Goal: Task Accomplishment & Management: Complete application form

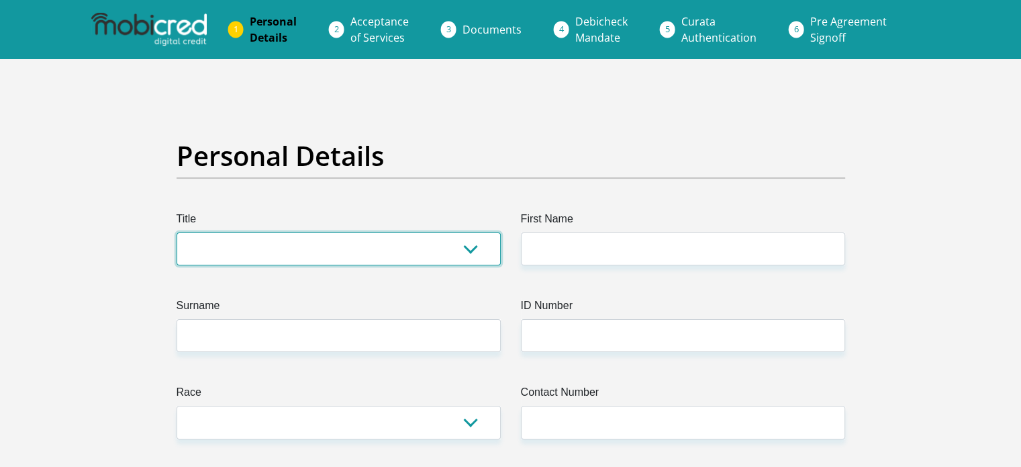
click at [228, 246] on select "Mr Ms Mrs Dr [PERSON_NAME]" at bounding box center [339, 248] width 324 height 33
select select "Ms"
click at [177, 232] on select "Mr Ms Mrs Dr [PERSON_NAME]" at bounding box center [339, 248] width 324 height 33
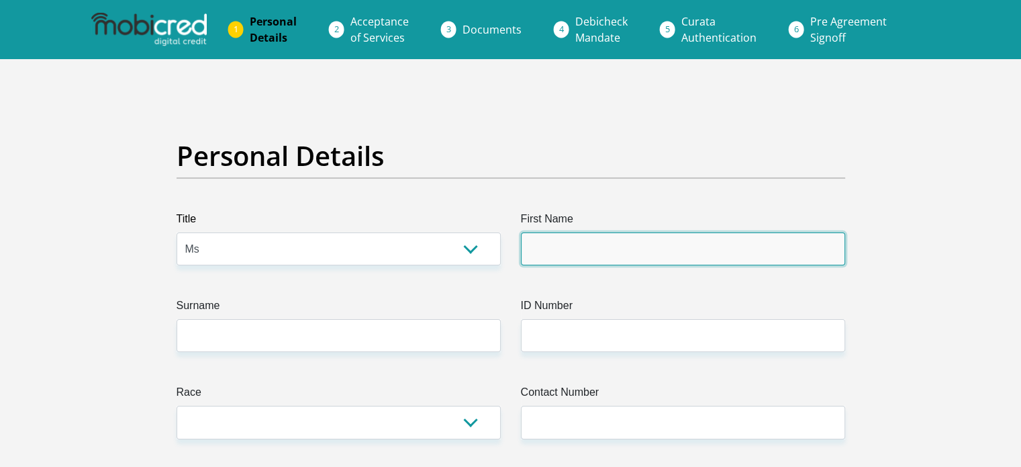
click at [574, 258] on input "First Name" at bounding box center [683, 248] width 324 height 33
type input "Katy"
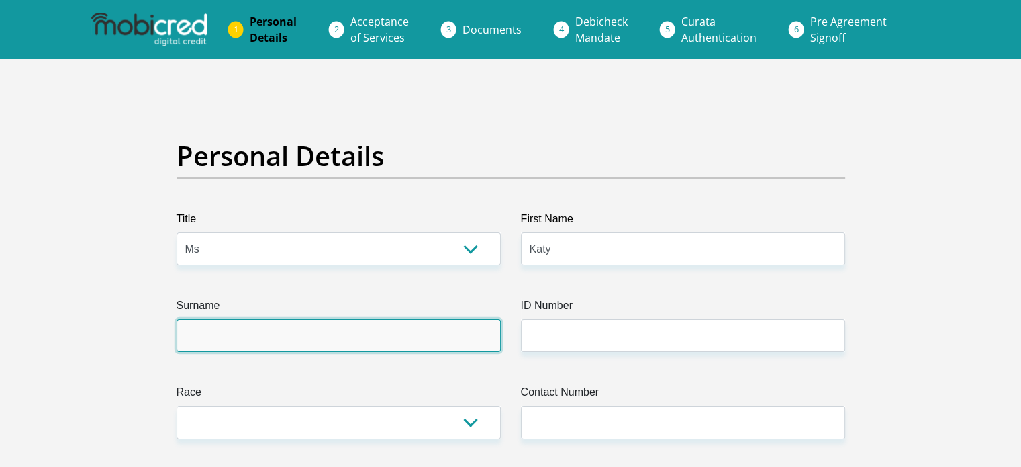
click at [392, 324] on input "Surname" at bounding box center [339, 335] width 324 height 33
type input "[PERSON_NAME]"
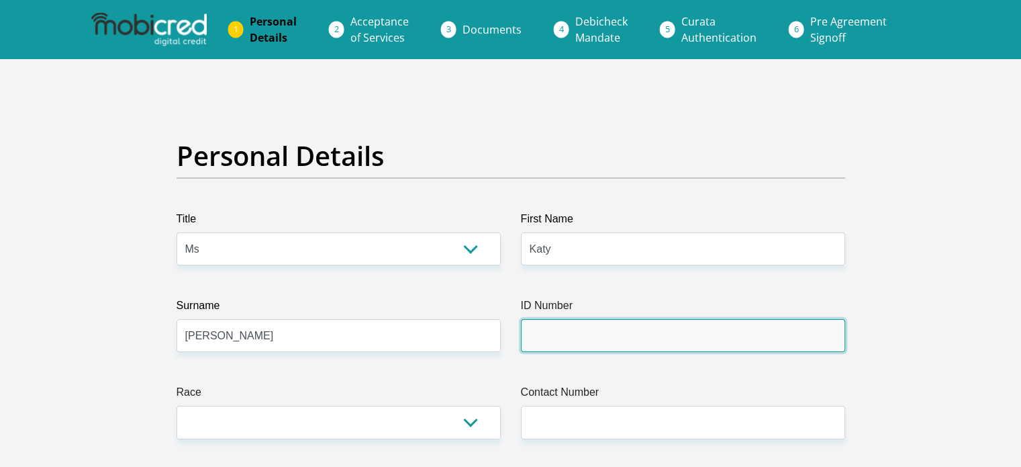
click at [553, 343] on input "ID Number" at bounding box center [683, 335] width 324 height 33
type input "0111140155081"
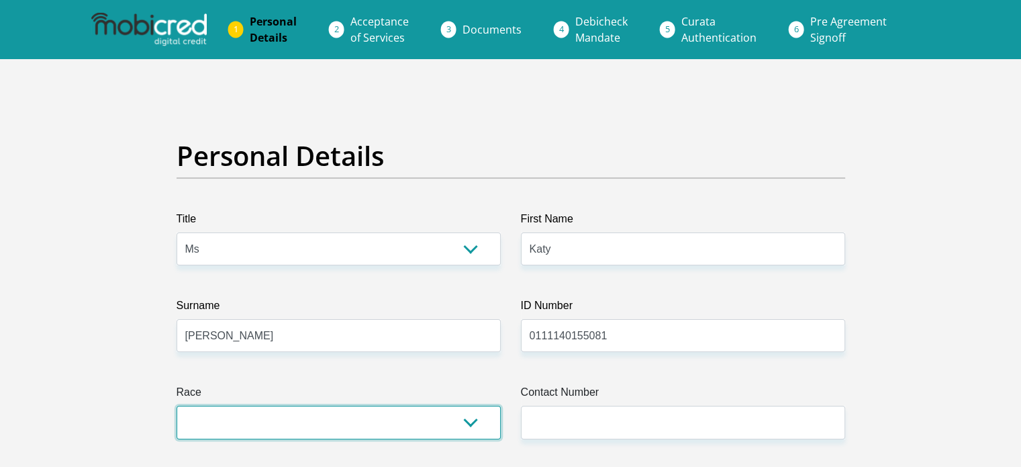
click at [352, 414] on select "Black Coloured Indian White Other" at bounding box center [339, 421] width 324 height 33
select select "2"
click at [177, 405] on select "Black Coloured Indian White Other" at bounding box center [339, 421] width 324 height 33
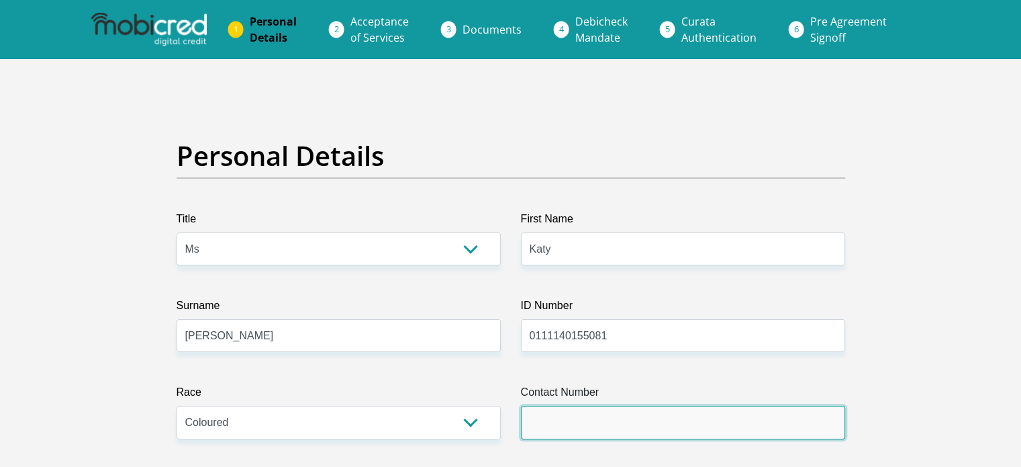
click at [588, 431] on input "Contact Number" at bounding box center [683, 421] width 324 height 33
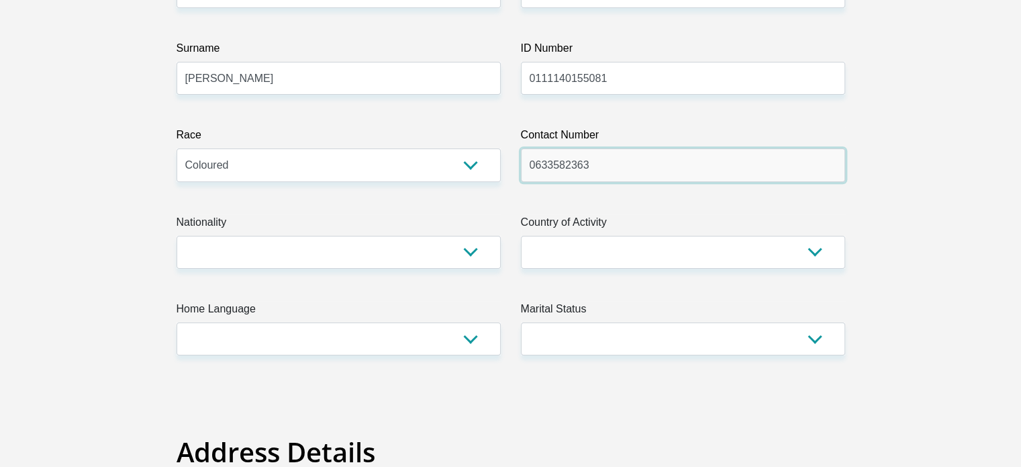
scroll to position [268, 0]
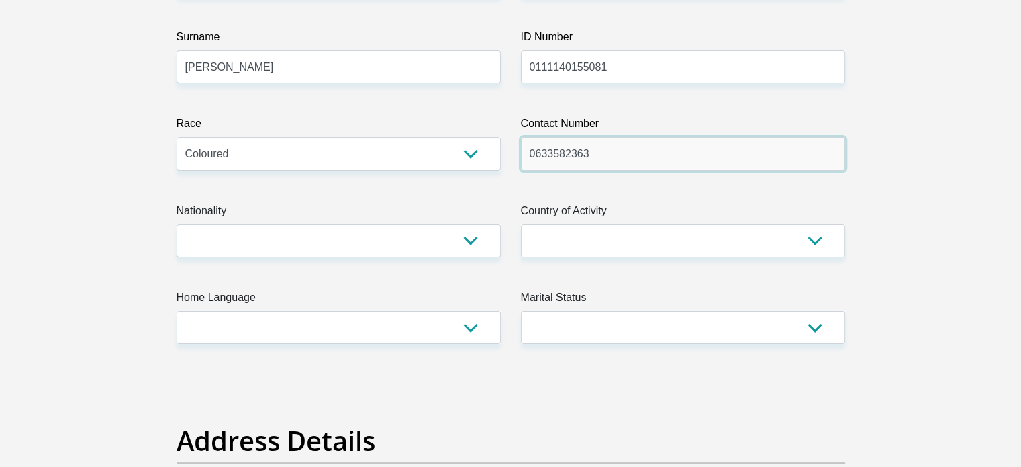
type input "0633582363"
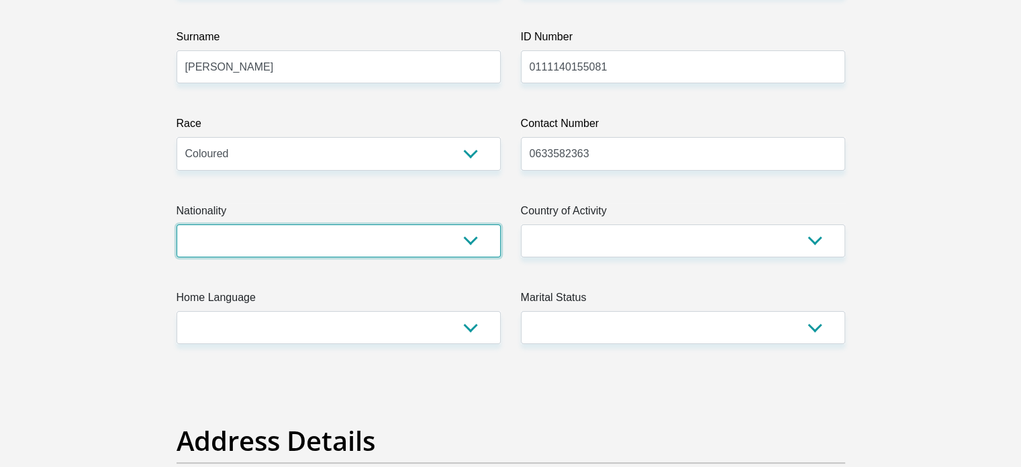
click at [209, 236] on select "[GEOGRAPHIC_DATA] [GEOGRAPHIC_DATA] [GEOGRAPHIC_DATA] [GEOGRAPHIC_DATA] [GEOGRA…" at bounding box center [339, 240] width 324 height 33
select select "ZAF"
click at [177, 224] on select "[GEOGRAPHIC_DATA] [GEOGRAPHIC_DATA] [GEOGRAPHIC_DATA] [GEOGRAPHIC_DATA] [GEOGRA…" at bounding box center [339, 240] width 324 height 33
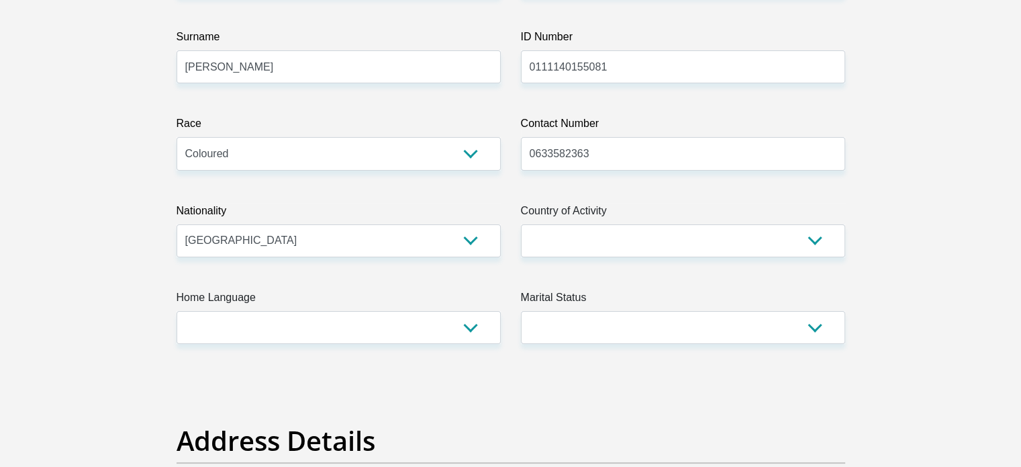
click at [612, 219] on label "Country of Activity" at bounding box center [683, 213] width 324 height 21
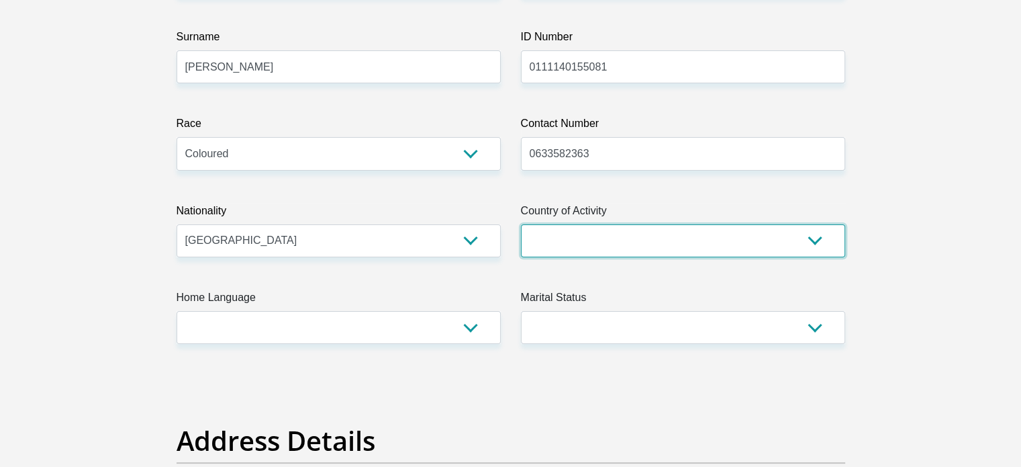
click at [612, 224] on select "[GEOGRAPHIC_DATA] [GEOGRAPHIC_DATA] [GEOGRAPHIC_DATA] [GEOGRAPHIC_DATA] [GEOGRA…" at bounding box center [683, 240] width 324 height 33
click at [602, 230] on select "[GEOGRAPHIC_DATA] [GEOGRAPHIC_DATA] [GEOGRAPHIC_DATA] [GEOGRAPHIC_DATA] [GEOGRA…" at bounding box center [683, 240] width 324 height 33
select select "ZAF"
click at [521, 224] on select "[GEOGRAPHIC_DATA] [GEOGRAPHIC_DATA] [GEOGRAPHIC_DATA] [GEOGRAPHIC_DATA] [GEOGRA…" at bounding box center [683, 240] width 324 height 33
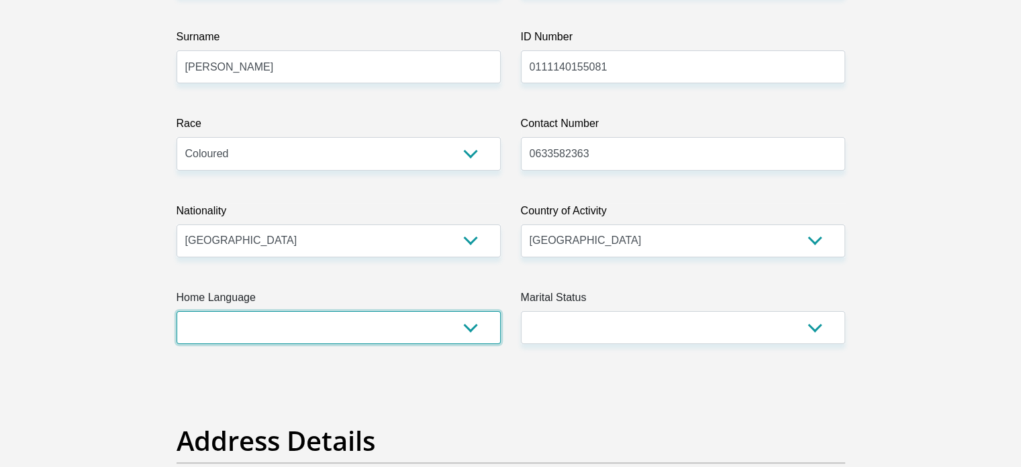
drag, startPoint x: 261, startPoint y: 343, endPoint x: 252, endPoint y: 330, distance: 15.5
click at [259, 343] on select "Afrikaans English Sepedi South Ndebele Southern Sotho Swati Tsonga Tswana Venda…" at bounding box center [339, 327] width 324 height 33
select select "eng"
click at [177, 311] on select "Afrikaans English Sepedi South Ndebele Southern Sotho Swati Tsonga Tswana Venda…" at bounding box center [339, 327] width 324 height 33
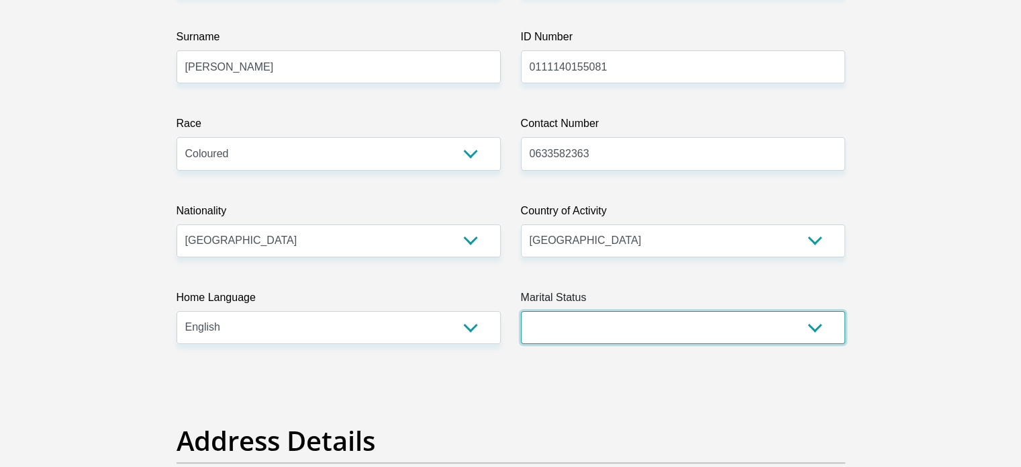
click at [592, 340] on select "Married ANC Single Divorced Widowed Married COP or Customary Law" at bounding box center [683, 327] width 324 height 33
select select "2"
click at [521, 311] on select "Married ANC Single Divorced Widowed Married COP or Customary Law" at bounding box center [683, 327] width 324 height 33
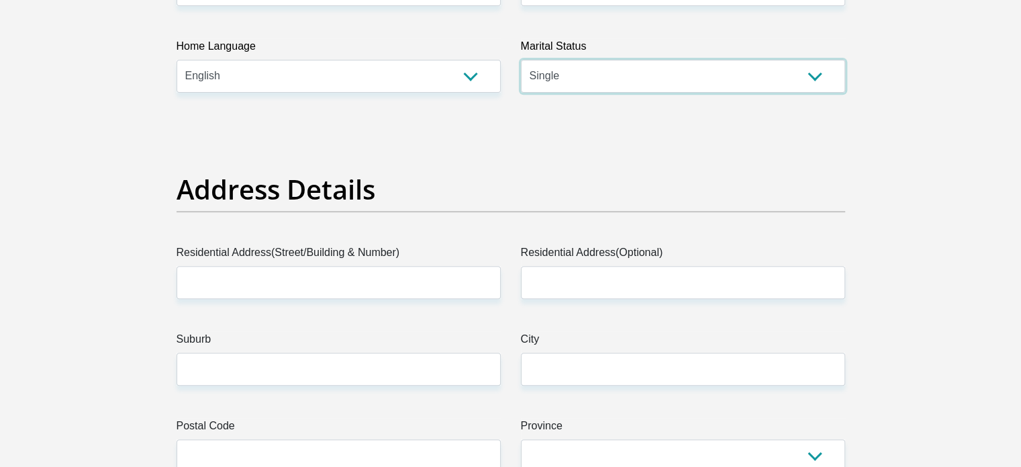
scroll to position [537, 0]
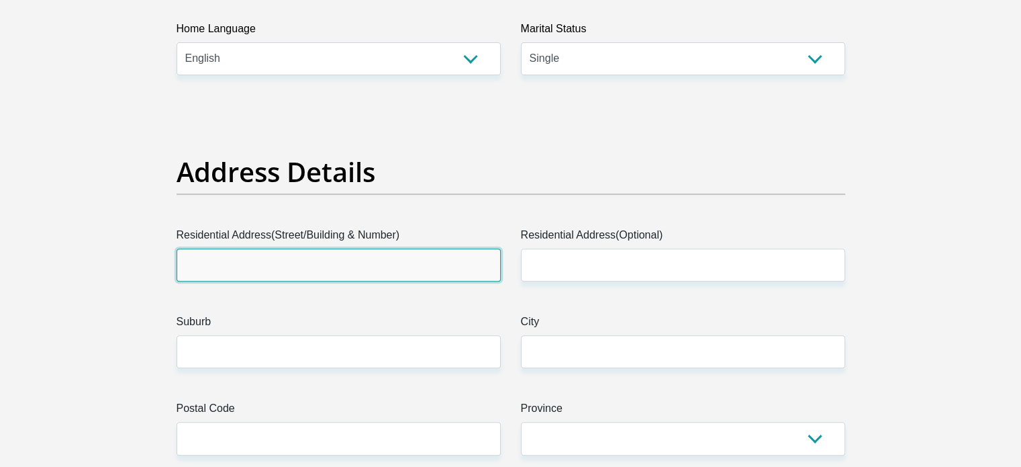
click at [279, 257] on input "Residential Address(Street/Building & Number)" at bounding box center [339, 264] width 324 height 33
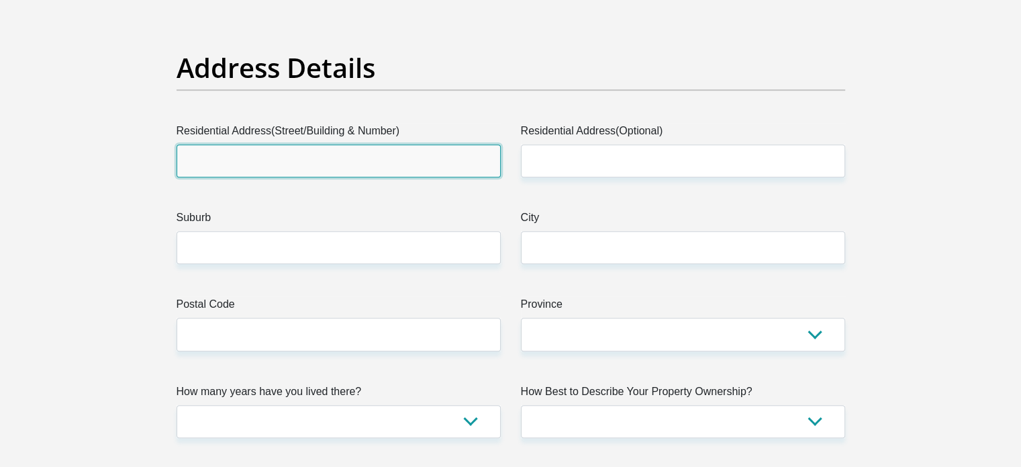
scroll to position [671, 0]
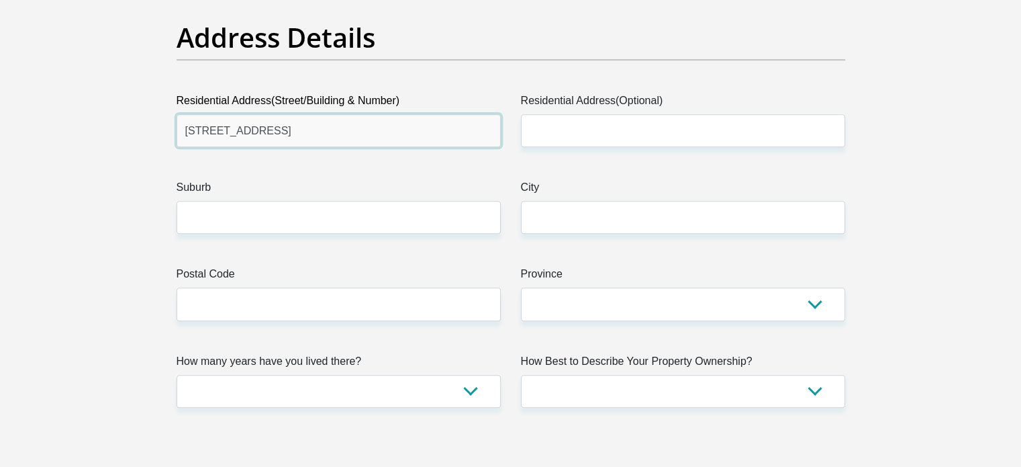
type input "[STREET_ADDRESS]"
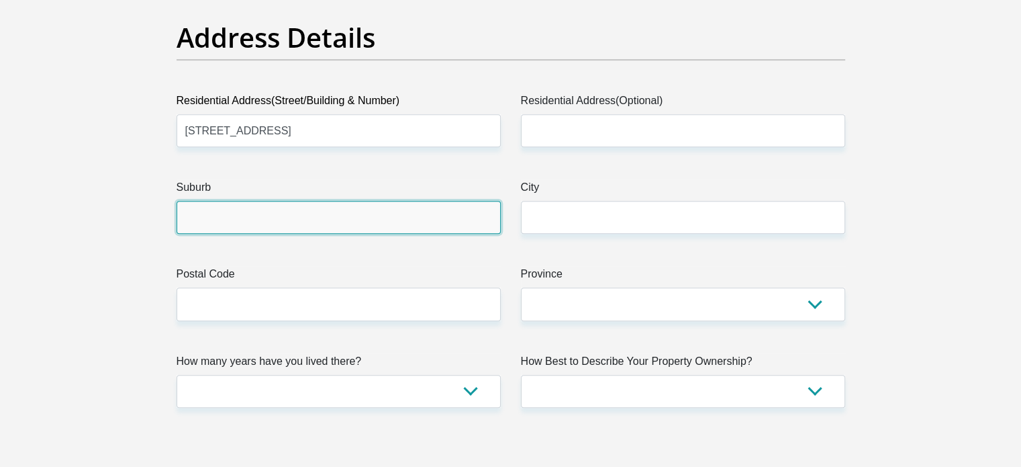
click at [207, 219] on input "Suburb" at bounding box center [339, 217] width 324 height 33
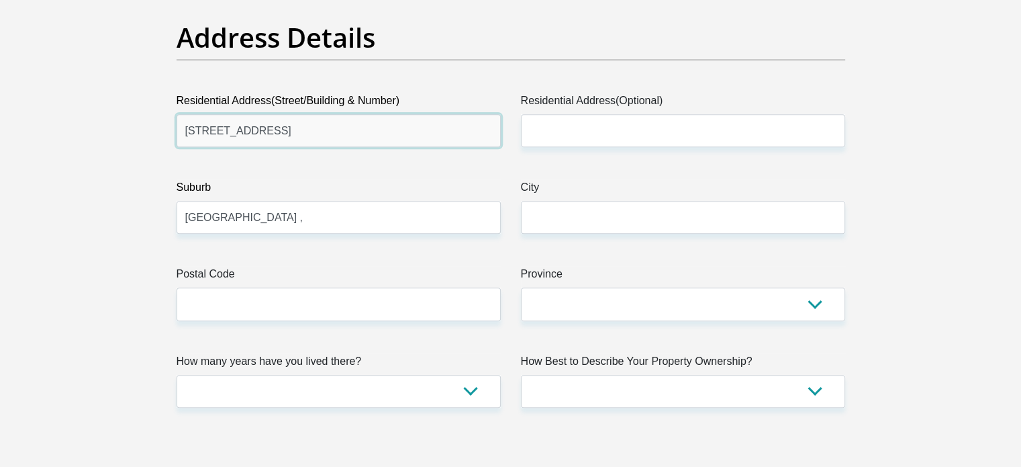
drag, startPoint x: 295, startPoint y: 135, endPoint x: 202, endPoint y: 140, distance: 92.8
click at [202, 140] on input "[STREET_ADDRESS]" at bounding box center [339, 130] width 324 height 33
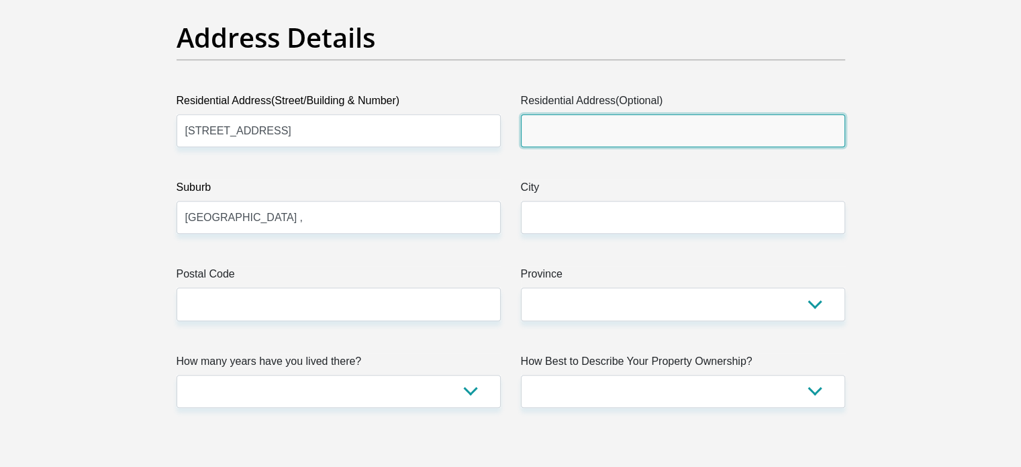
click at [557, 123] on input "Residential Address(Optional)" at bounding box center [683, 130] width 324 height 33
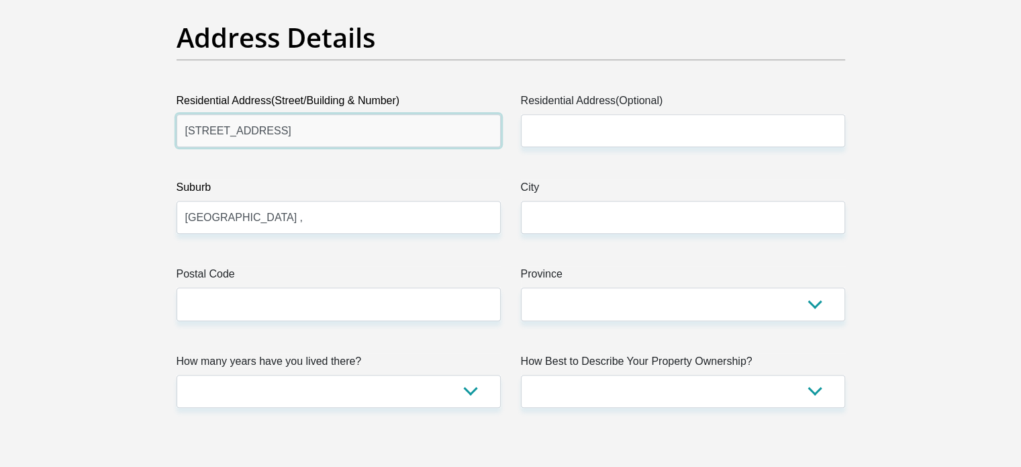
click at [369, 136] on input "[STREET_ADDRESS]" at bounding box center [339, 130] width 324 height 33
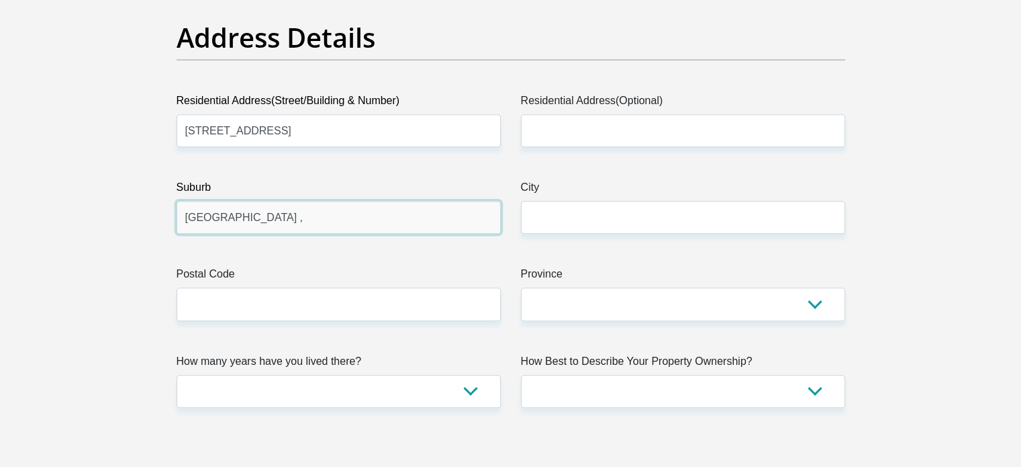
click at [316, 216] on input "[GEOGRAPHIC_DATA] ," at bounding box center [339, 217] width 324 height 33
type input "Alra park , [PERSON_NAME]"
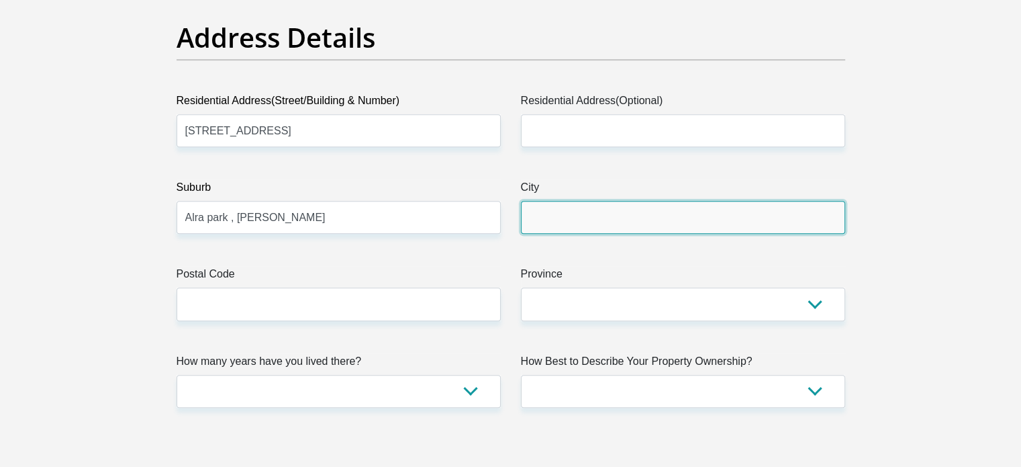
click at [580, 203] on input "City" at bounding box center [683, 217] width 324 height 33
type input "[GEOGRAPHIC_DATA]"
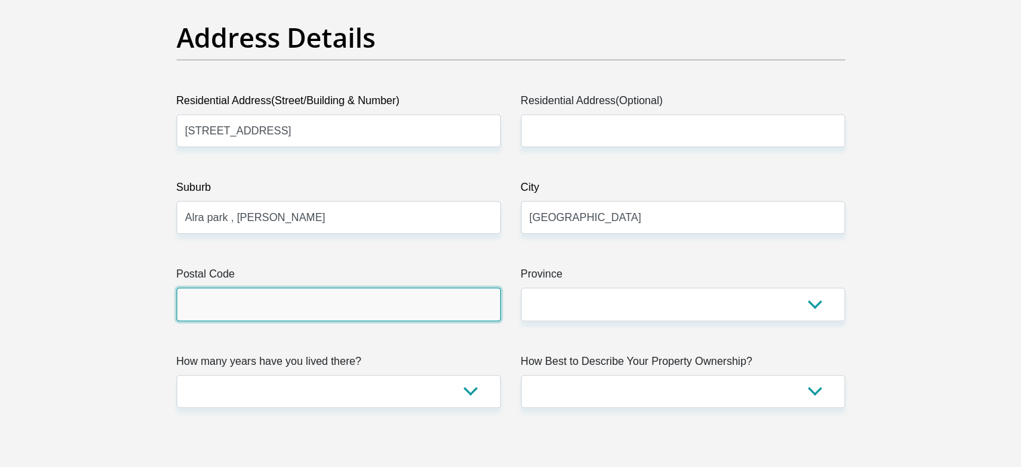
click at [305, 316] on input "Postal Code" at bounding box center [339, 303] width 324 height 33
type input "1491"
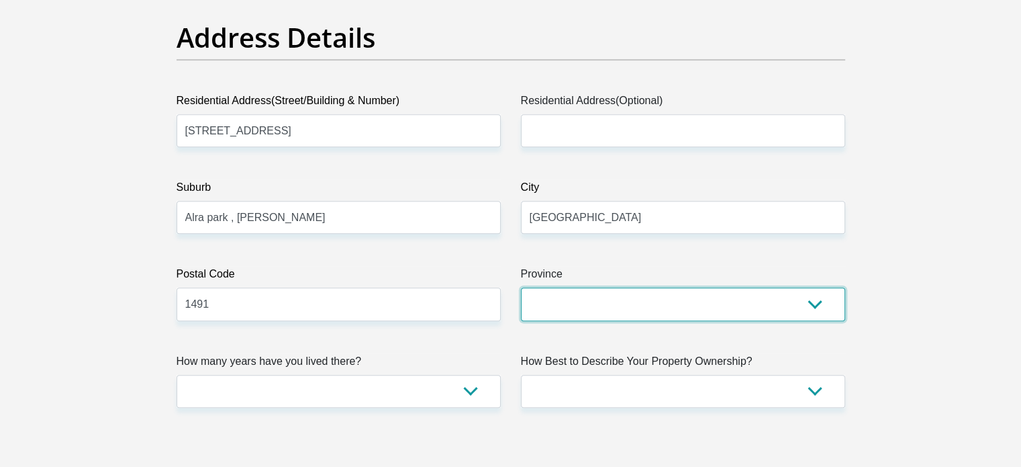
click at [574, 311] on select "Eastern Cape Free State [GEOGRAPHIC_DATA] [GEOGRAPHIC_DATA][DATE] [GEOGRAPHIC_D…" at bounding box center [683, 303] width 324 height 33
select select "Gauteng"
click at [521, 287] on select "Eastern Cape Free State [GEOGRAPHIC_DATA] [GEOGRAPHIC_DATA][DATE] [GEOGRAPHIC_D…" at bounding box center [683, 303] width 324 height 33
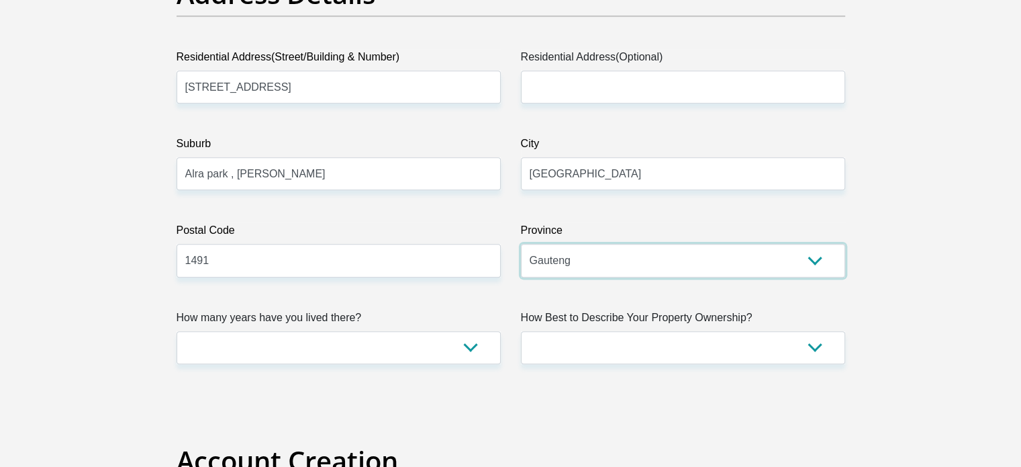
scroll to position [738, 0]
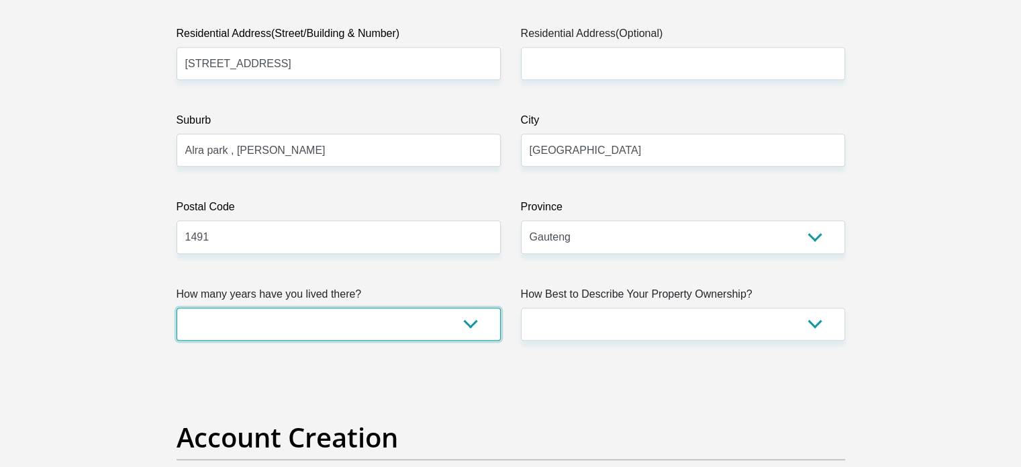
click at [467, 319] on select "less than 1 year 1-3 years 3-5 years 5+ years" at bounding box center [339, 323] width 324 height 33
select select "5"
click at [177, 307] on select "less than 1 year 1-3 years 3-5 years 5+ years" at bounding box center [339, 323] width 324 height 33
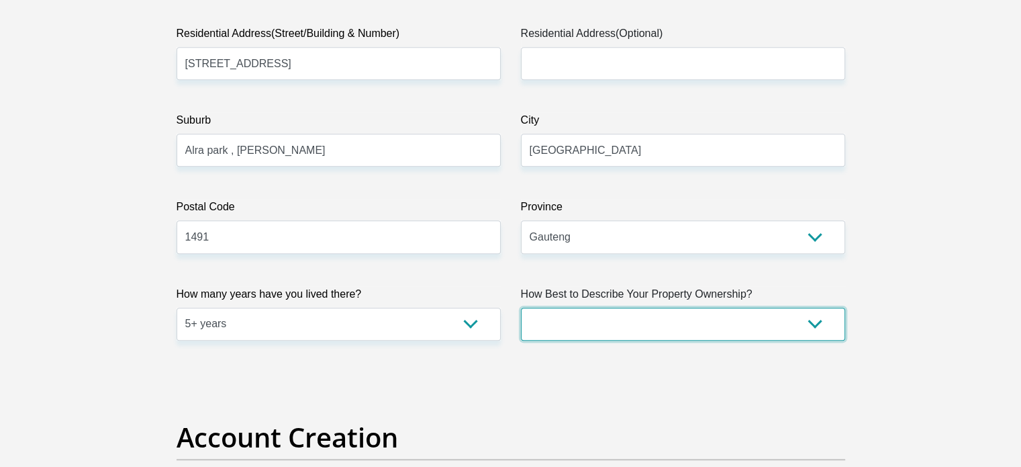
click at [634, 332] on select "Owned Rented Family Owned Company Dwelling" at bounding box center [683, 323] width 324 height 33
select select "parents"
click at [521, 307] on select "Owned Rented Family Owned Company Dwelling" at bounding box center [683, 323] width 324 height 33
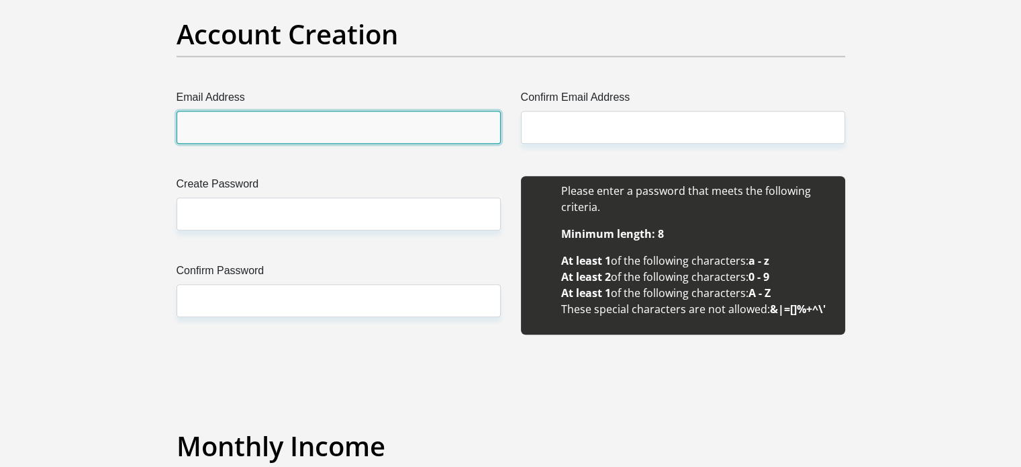
click at [222, 124] on input "Email Address" at bounding box center [339, 127] width 324 height 33
type input "[EMAIL_ADDRESS][DOMAIN_NAME]"
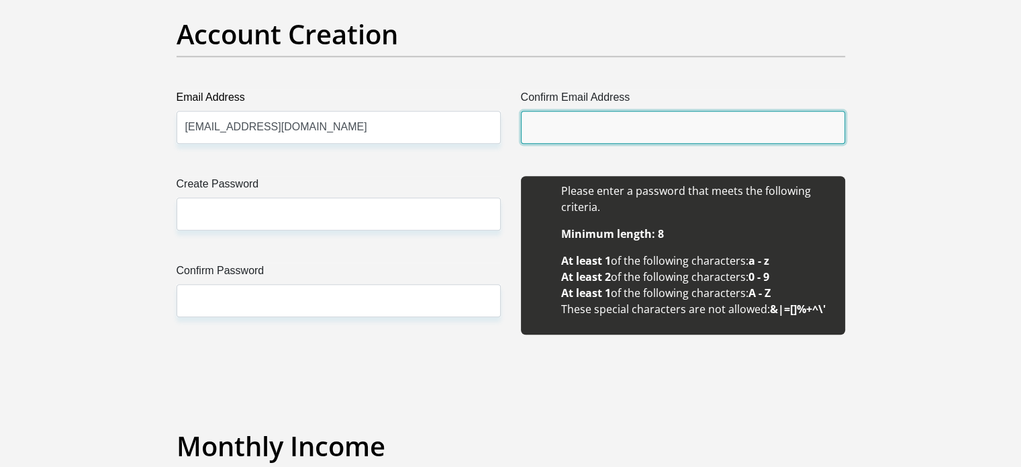
click at [621, 134] on input "Confirm Email Address" at bounding box center [683, 127] width 324 height 33
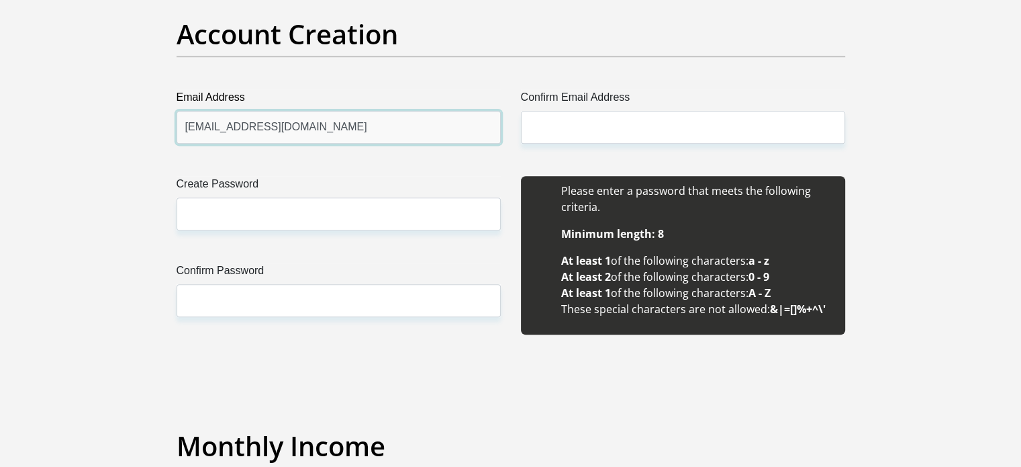
drag, startPoint x: 328, startPoint y: 125, endPoint x: 153, endPoint y: 121, distance: 174.6
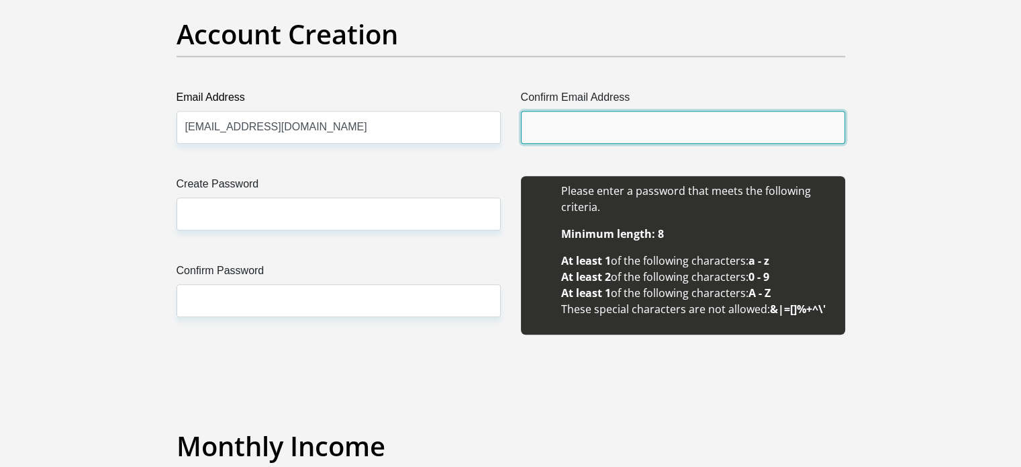
click at [567, 140] on input "Confirm Email Address" at bounding box center [683, 127] width 324 height 33
paste input "[EMAIL_ADDRESS][DOMAIN_NAME]"
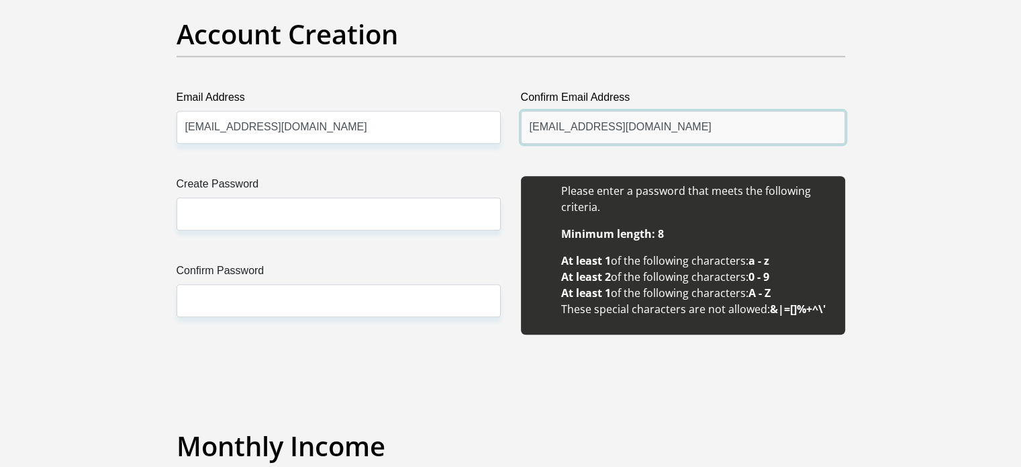
type input "[EMAIL_ADDRESS][DOMAIN_NAME]"
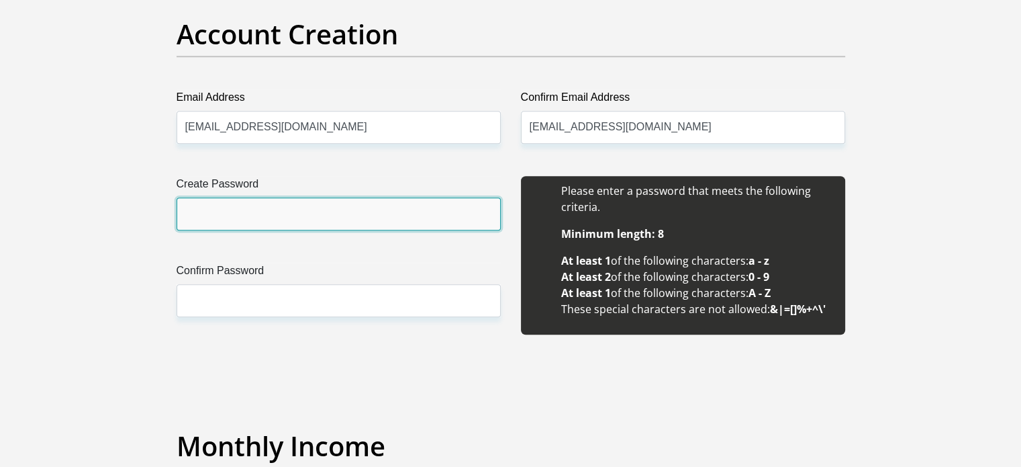
click at [268, 198] on input "Create Password" at bounding box center [339, 213] width 324 height 33
drag, startPoint x: 262, startPoint y: 216, endPoint x: 167, endPoint y: 214, distance: 94.7
click at [168, 214] on div "Create Password Katy@2001 Please input valid password Confirm Password" at bounding box center [338, 262] width 344 height 173
type input "Katy@2001"
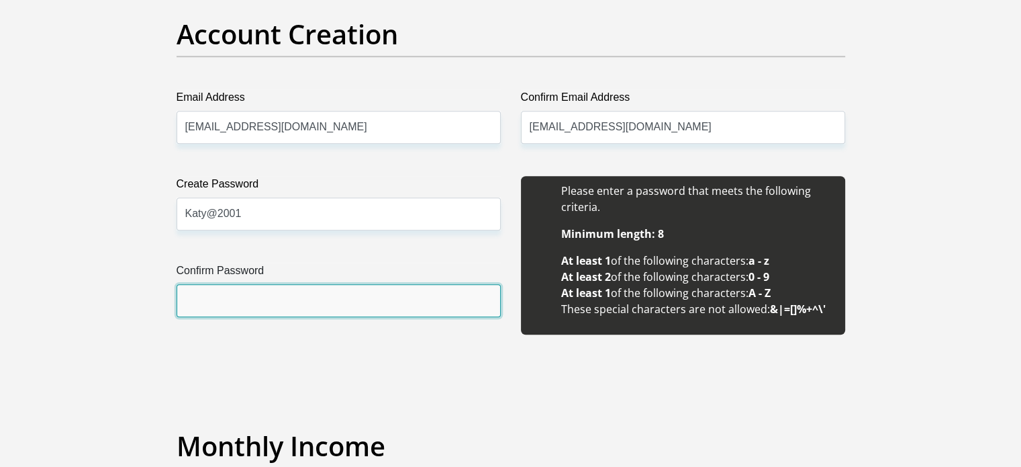
click at [211, 303] on input "Confirm Password" at bounding box center [339, 300] width 324 height 33
paste input "Katy@2001"
type input "Katy@2001"
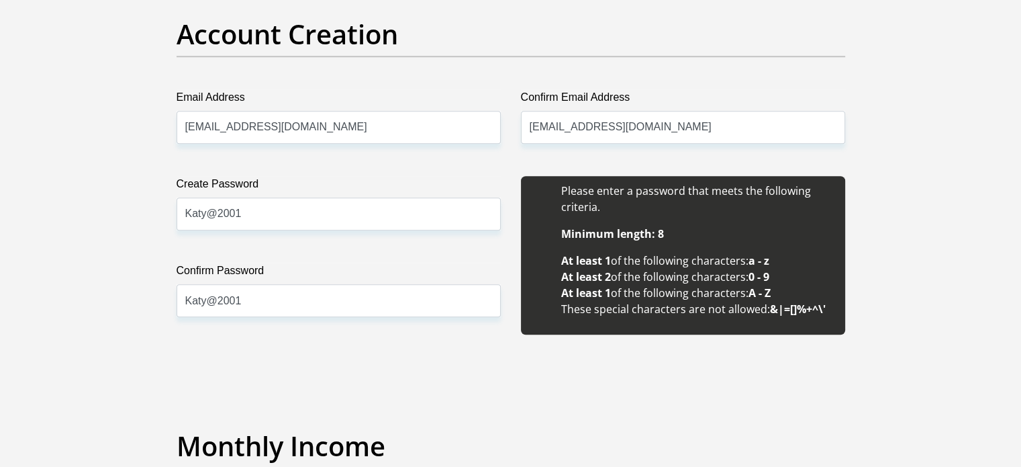
click at [364, 334] on div "Create Password Katy@2001 Please input valid password Confirm Password Katy@2001" at bounding box center [338, 262] width 344 height 173
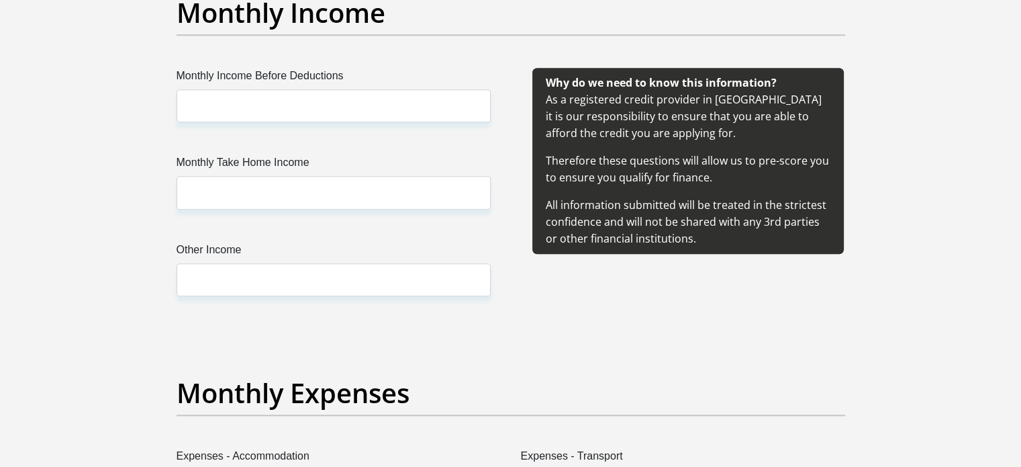
scroll to position [1477, 0]
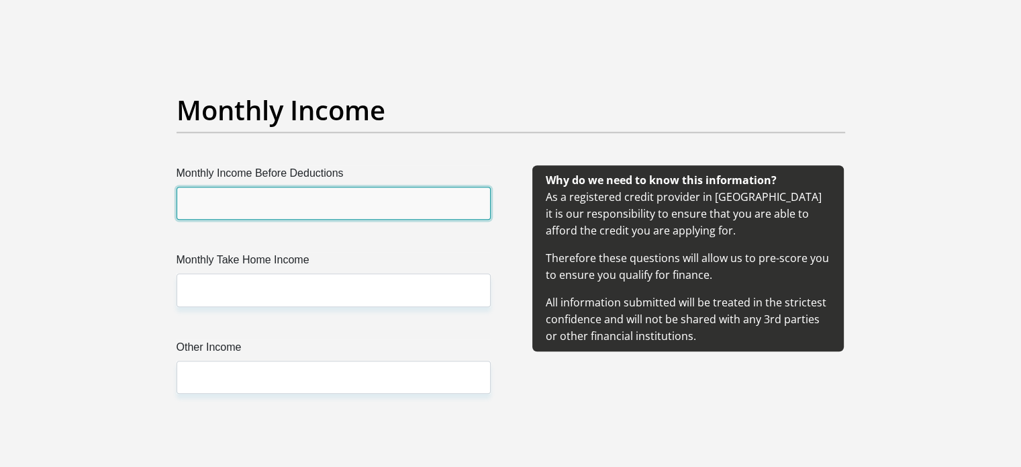
click at [234, 191] on input "Monthly Income Before Deductions" at bounding box center [334, 203] width 314 height 33
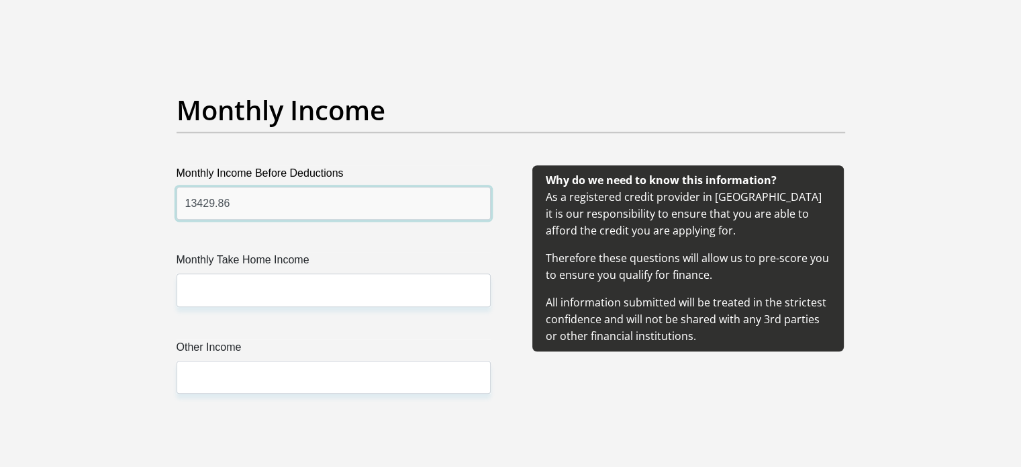
type input "13429.86"
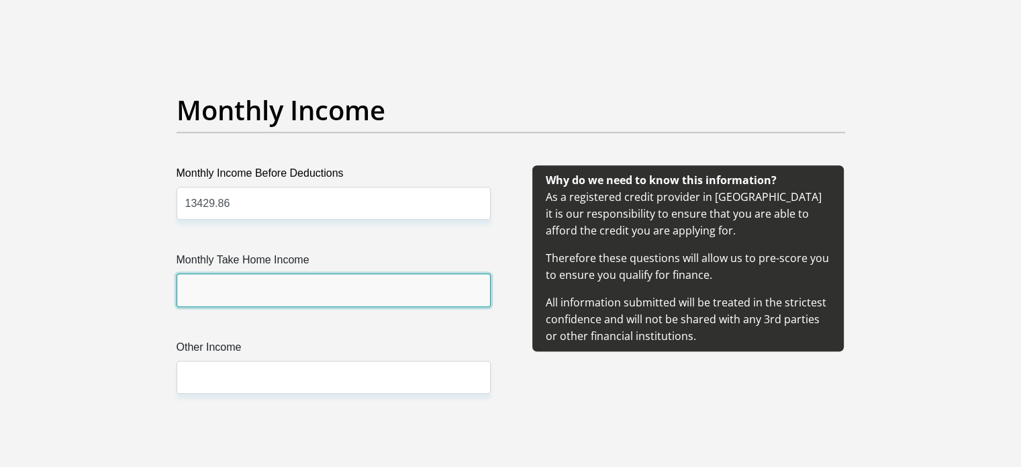
click at [366, 301] on input "Monthly Take Home Income" at bounding box center [334, 289] width 314 height 33
click at [213, 293] on input "12" at bounding box center [334, 289] width 314 height 33
type input "12223.95"
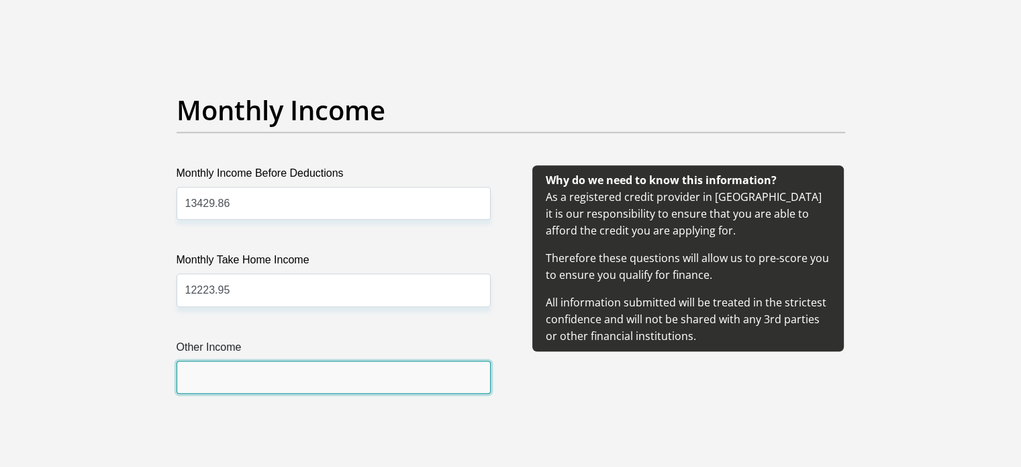
click at [232, 370] on input "Other Income" at bounding box center [334, 376] width 314 height 33
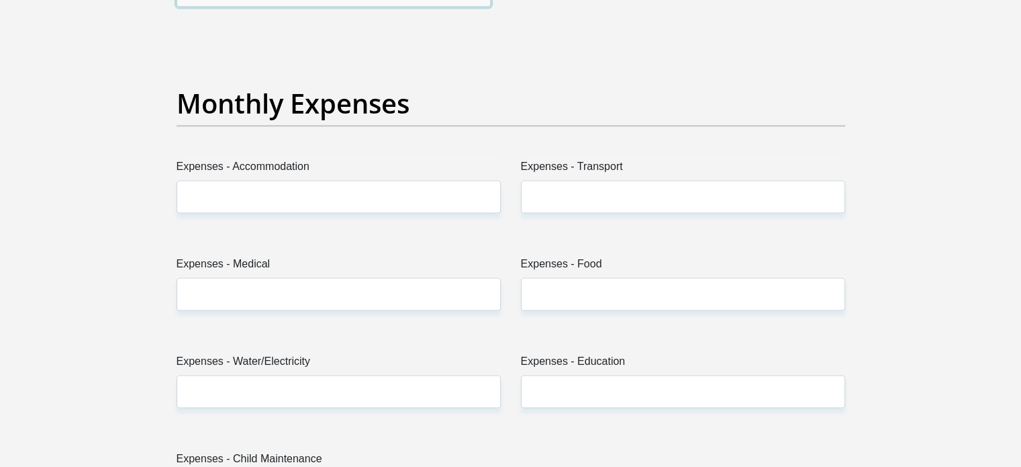
scroll to position [1729, 0]
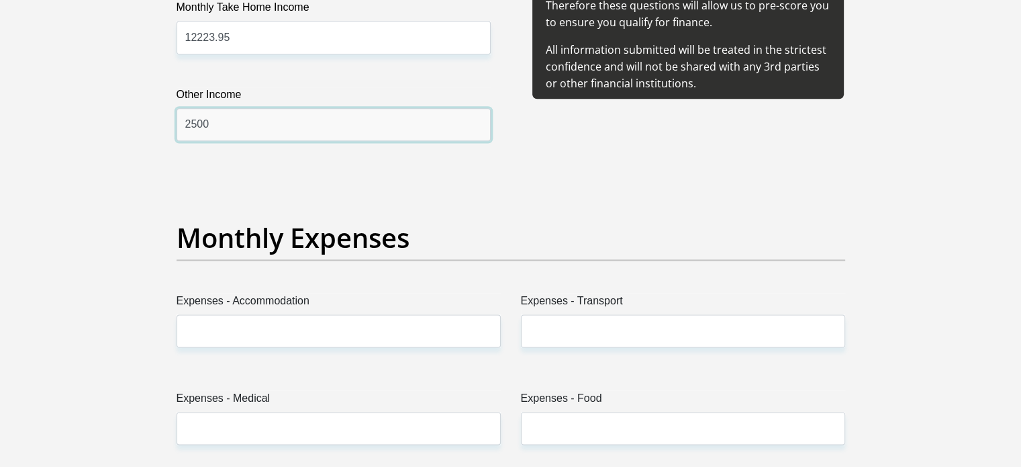
type input "2500"
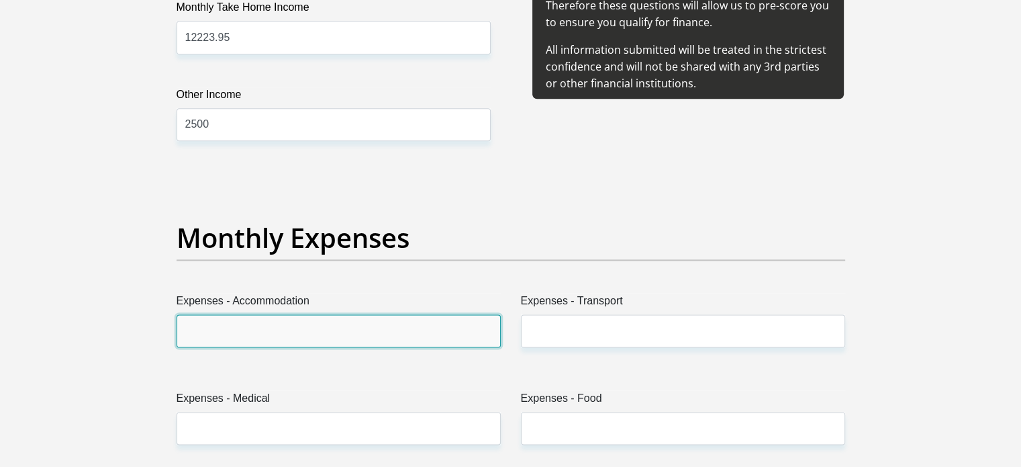
click at [261, 326] on input "Expenses - Accommodation" at bounding box center [339, 330] width 324 height 33
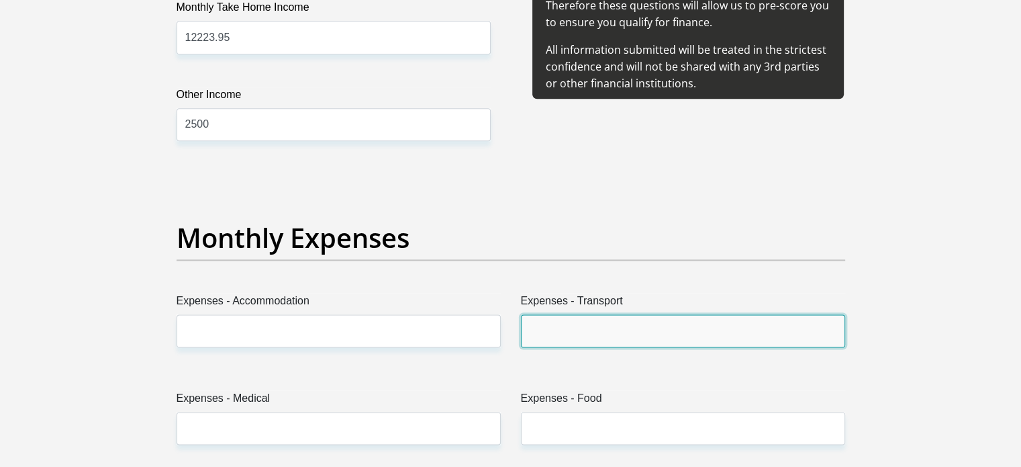
click at [568, 330] on input "Expenses - Transport" at bounding box center [683, 330] width 324 height 33
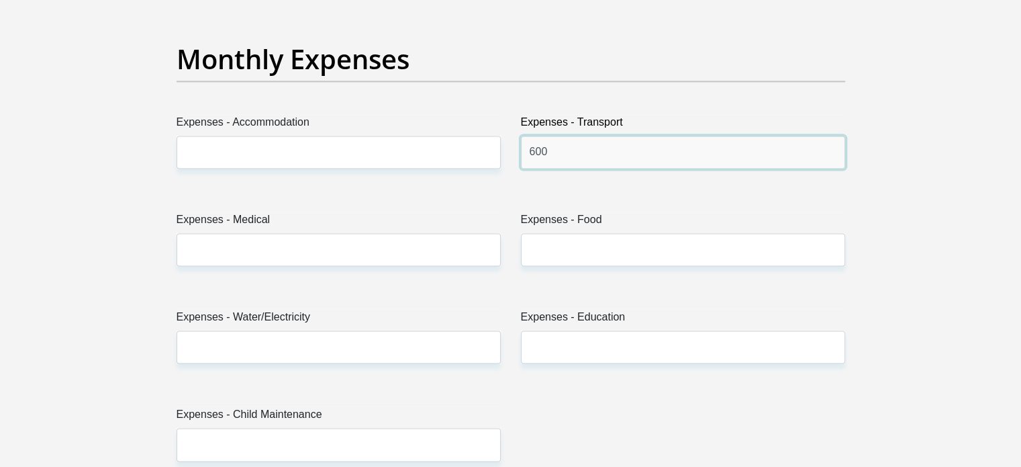
scroll to position [1930, 0]
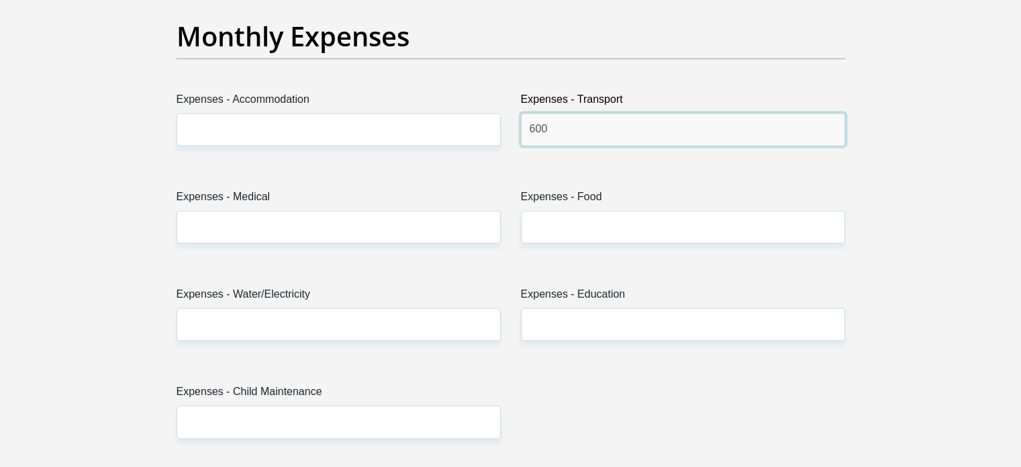
type input "600"
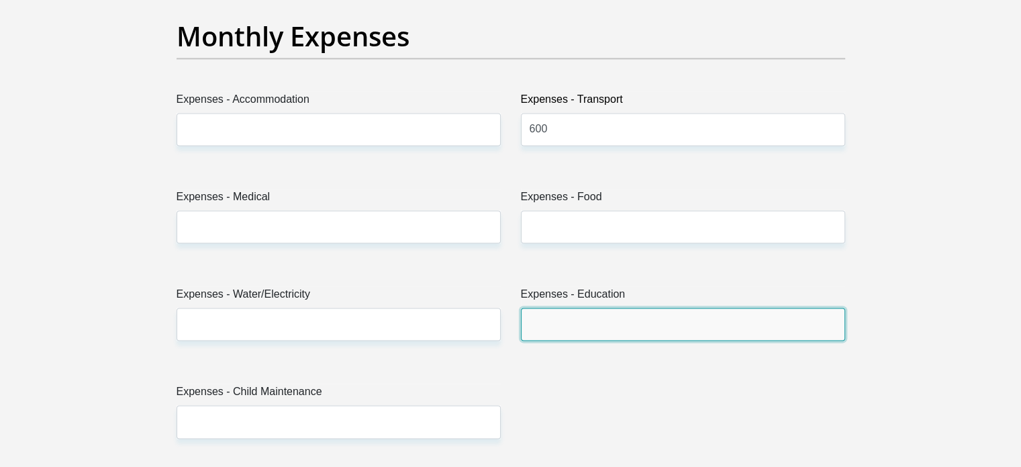
click at [591, 313] on input "Expenses - Education" at bounding box center [683, 323] width 324 height 33
type input "1200"
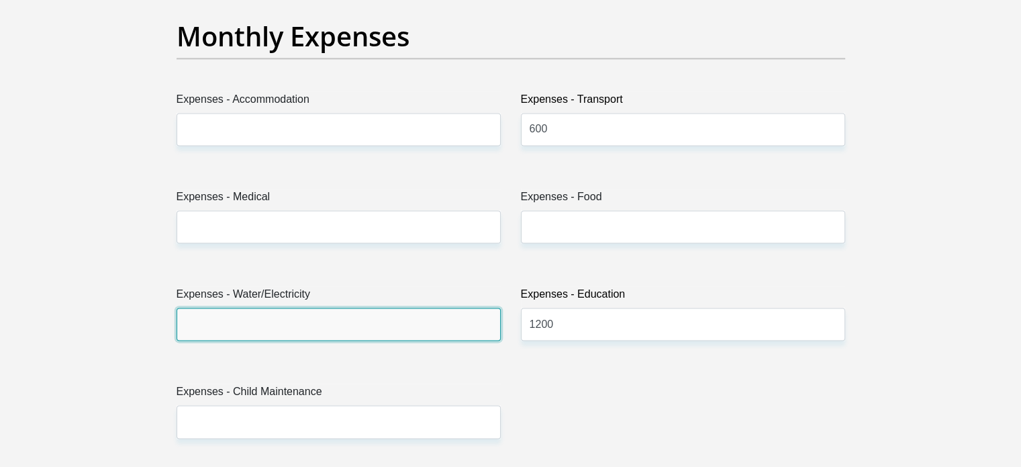
click at [222, 331] on input "Expenses - Water/Electricity" at bounding box center [339, 323] width 324 height 33
type input "350"
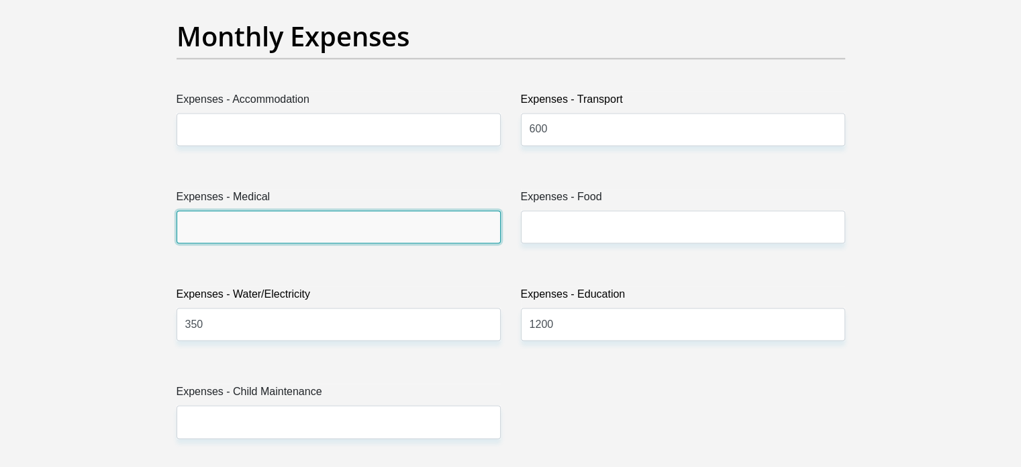
click at [247, 228] on input "Expenses - Medical" at bounding box center [339, 226] width 324 height 33
type input "850"
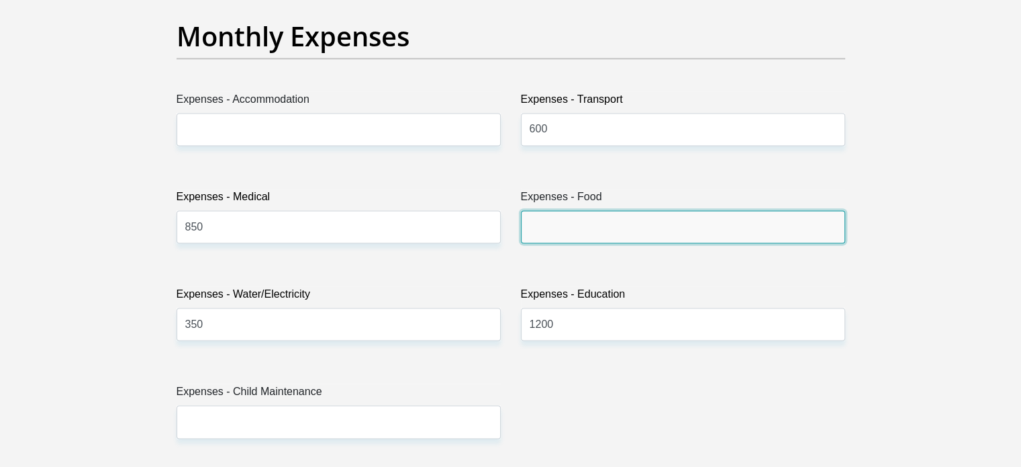
click at [604, 219] on input "Expenses - Food" at bounding box center [683, 226] width 324 height 33
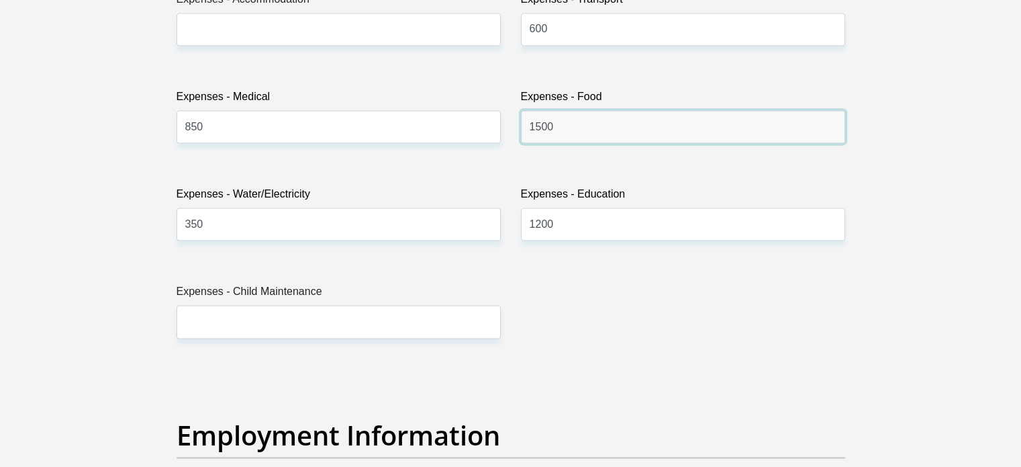
scroll to position [2065, 0]
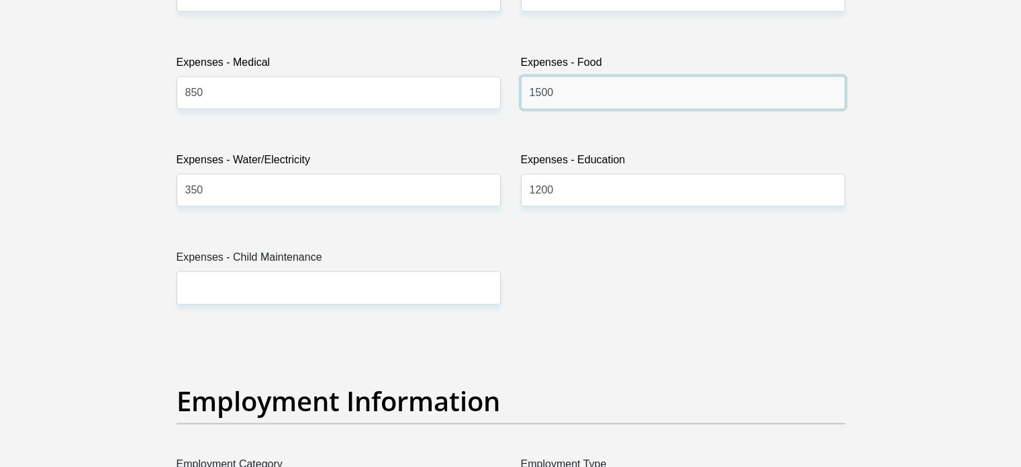
drag, startPoint x: 562, startPoint y: 96, endPoint x: 528, endPoint y: 94, distance: 33.6
click at [528, 94] on input "1500" at bounding box center [683, 92] width 324 height 33
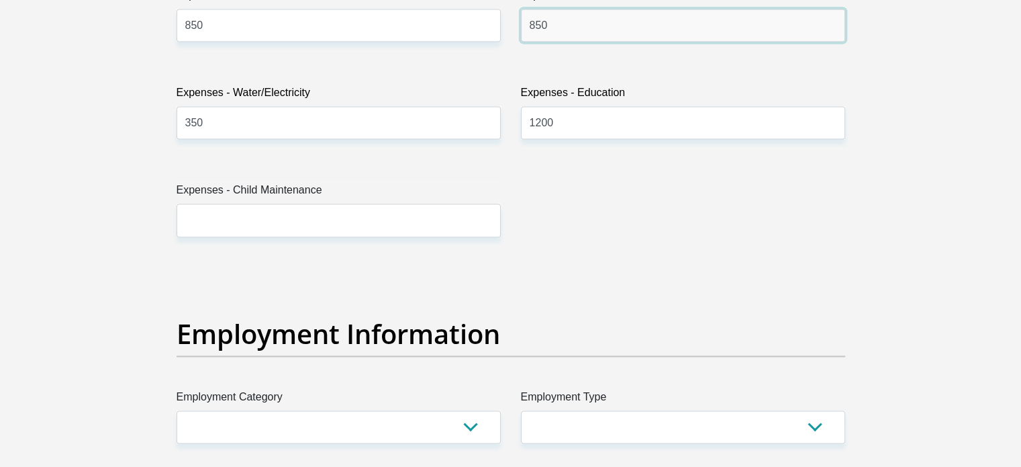
type input "850"
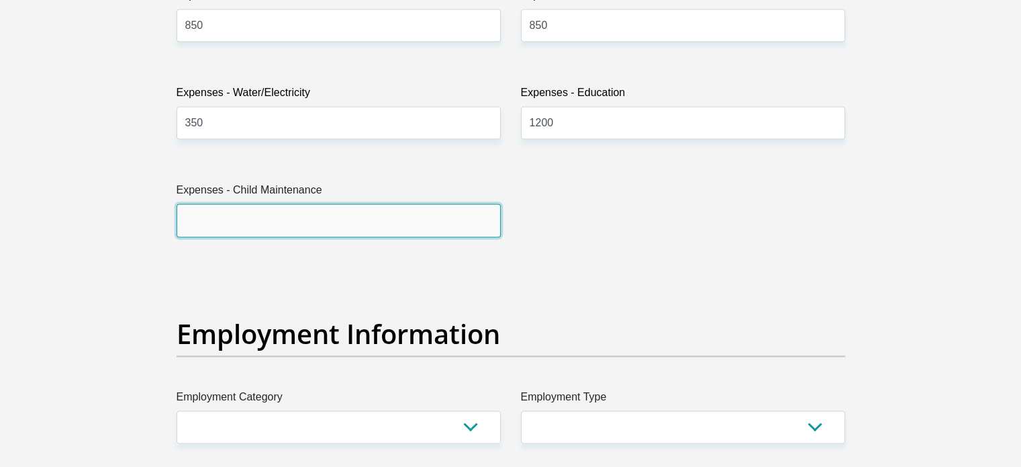
click at [299, 211] on input "Expenses - Child Maintenance" at bounding box center [339, 219] width 324 height 33
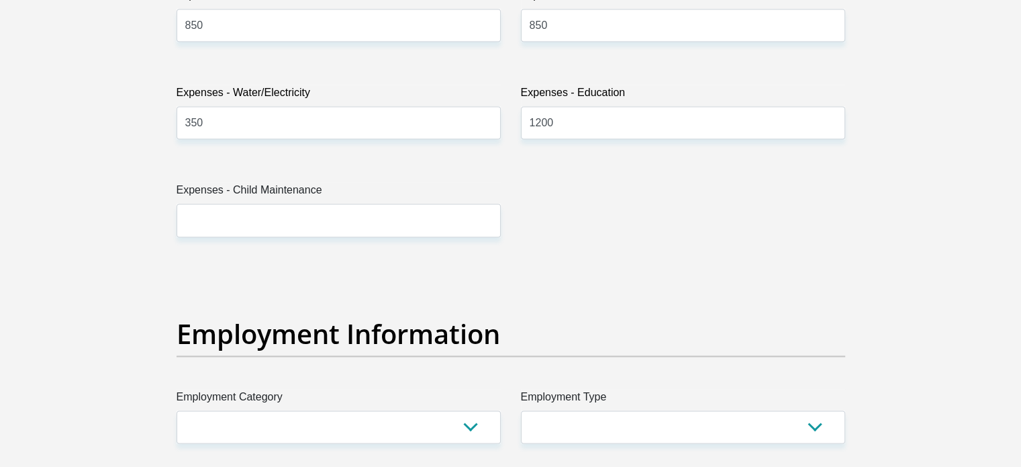
click at [751, 266] on div "Title Mr Ms Mrs Dr [PERSON_NAME] First Name [PERSON_NAME] Surname [PERSON_NAME]…" at bounding box center [510, 263] width 689 height 4368
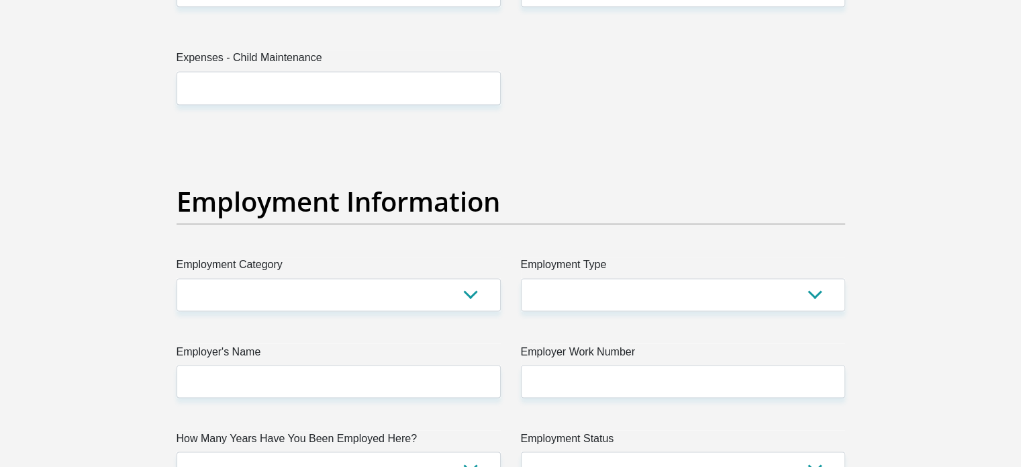
scroll to position [2266, 0]
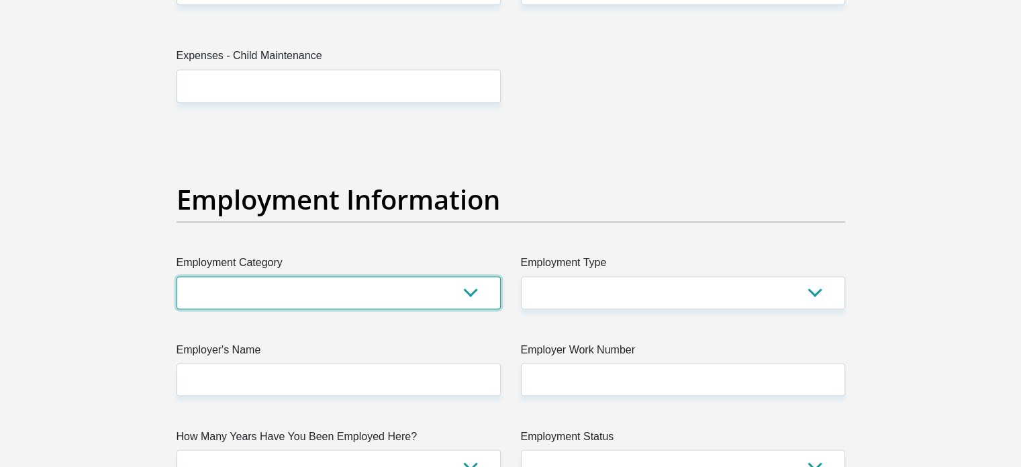
click at [227, 288] on select "AGRICULTURE ALCOHOL & TOBACCO CONSTRUCTION MATERIALS METALLURGY EQUIPMENT FOR R…" at bounding box center [339, 292] width 324 height 33
click at [215, 296] on select "AGRICULTURE ALCOHOL & TOBACCO CONSTRUCTION MATERIALS METALLURGY EQUIPMENT FOR R…" at bounding box center [339, 292] width 324 height 33
click at [219, 297] on select "AGRICULTURE ALCOHOL & TOBACCO CONSTRUCTION MATERIALS METALLURGY EQUIPMENT FOR R…" at bounding box center [339, 292] width 324 height 33
click at [177, 276] on select "AGRICULTURE ALCOHOL & TOBACCO CONSTRUCTION MATERIALS METALLURGY EQUIPMENT FOR R…" at bounding box center [339, 292] width 324 height 33
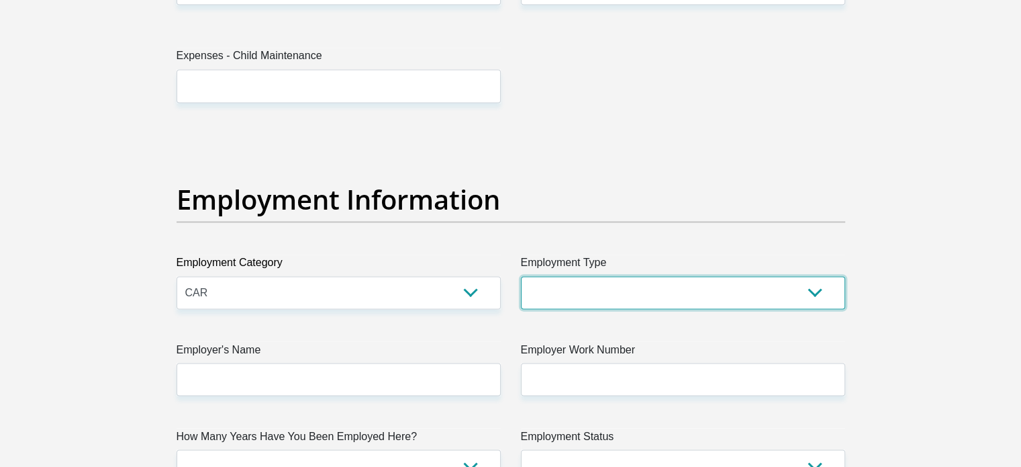
click at [585, 283] on select "College/Lecturer Craft Seller Creative Driver Executive Farmer Forces - Non Com…" at bounding box center [683, 292] width 324 height 33
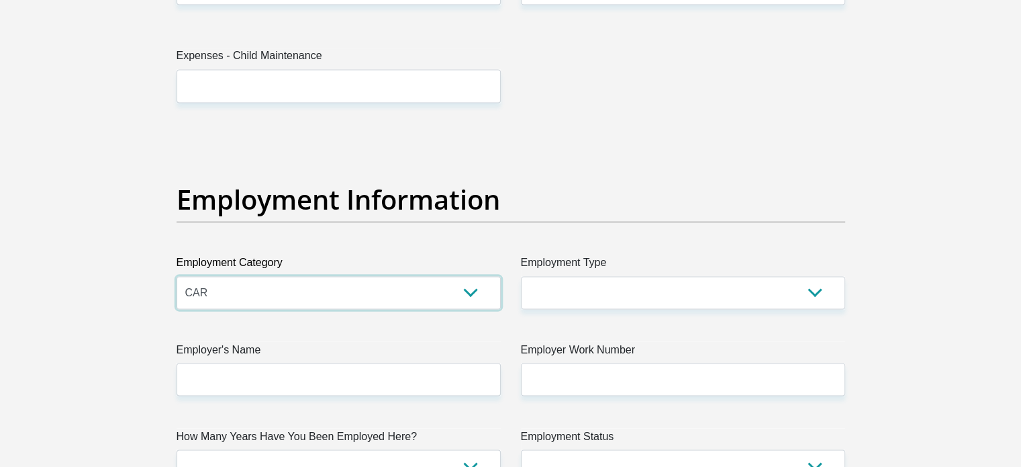
drag, startPoint x: 201, startPoint y: 280, endPoint x: 203, endPoint y: 289, distance: 9.0
click at [202, 284] on select "AGRICULTURE ALCOHOL & TOBACCO CONSTRUCTION MATERIALS METALLURGY EQUIPMENT FOR R…" at bounding box center [339, 292] width 324 height 33
click at [177, 276] on select "AGRICULTURE ALCOHOL & TOBACCO CONSTRUCTION MATERIALS METALLURGY EQUIPMENT FOR R…" at bounding box center [339, 292] width 324 height 33
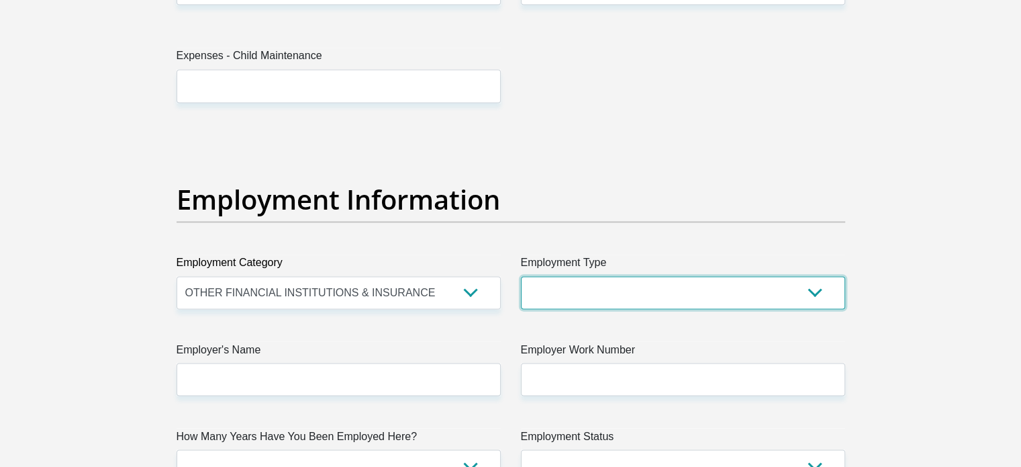
click at [597, 283] on select "College/Lecturer Craft Seller Creative Driver Executive Farmer Forces - Non Com…" at bounding box center [683, 292] width 324 height 33
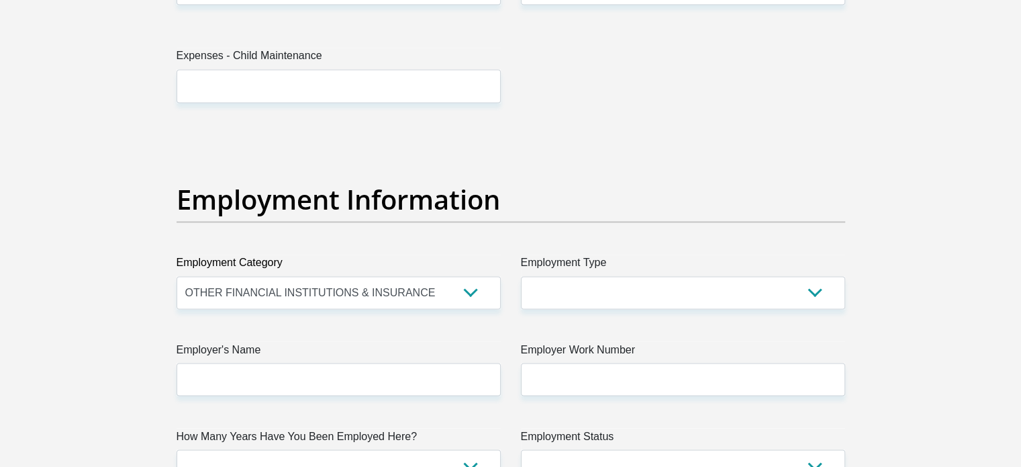
click at [974, 105] on section "Personal Details Title Mr Ms Mrs Dr [PERSON_NAME] First Name [PERSON_NAME] Surn…" at bounding box center [510, 132] width 1021 height 4679
click at [308, 284] on select "AGRICULTURE ALCOHOL & TOBACCO CONSTRUCTION MATERIALS METALLURGY EQUIPMENT FOR R…" at bounding box center [339, 292] width 324 height 33
click at [177, 276] on select "AGRICULTURE ALCOHOL & TOBACCO CONSTRUCTION MATERIALS METALLURGY EQUIPMENT FOR R…" at bounding box center [339, 292] width 324 height 33
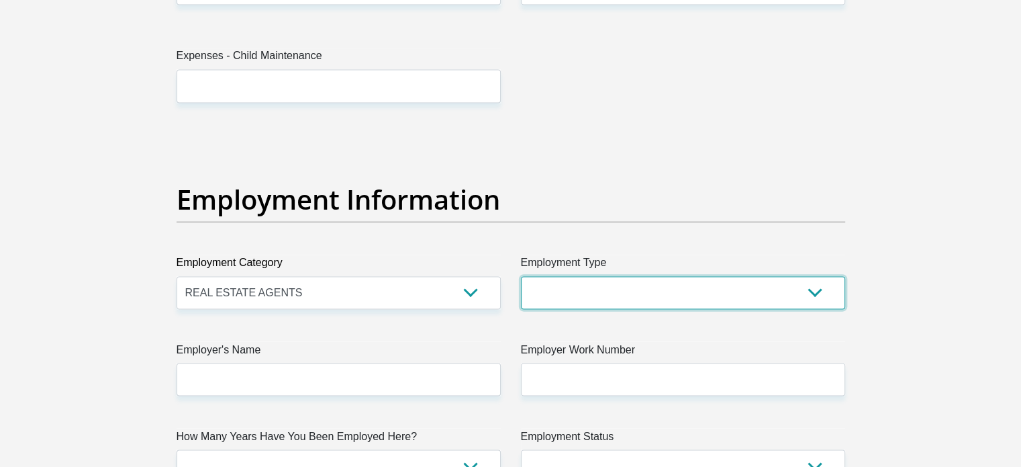
click at [575, 279] on select "College/Lecturer Craft Seller Creative Driver Executive Farmer Forces - Non Com…" at bounding box center [683, 292] width 324 height 33
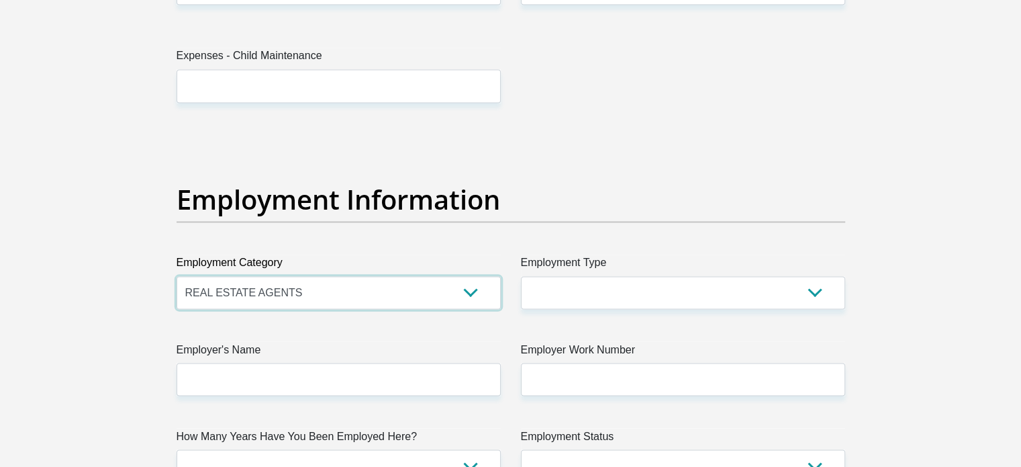
click at [324, 297] on select "AGRICULTURE ALCOHOL & TOBACCO CONSTRUCTION MATERIALS METALLURGY EQUIPMENT FOR R…" at bounding box center [339, 292] width 324 height 33
click at [177, 276] on select "AGRICULTURE ALCOHOL & TOBACCO CONSTRUCTION MATERIALS METALLURGY EQUIPMENT FOR R…" at bounding box center [339, 292] width 324 height 33
click at [279, 277] on select "AGRICULTURE ALCOHOL & TOBACCO CONSTRUCTION MATERIALS METALLURGY EQUIPMENT FOR R…" at bounding box center [339, 292] width 324 height 33
select select "12"
click at [177, 276] on select "AGRICULTURE ALCOHOL & TOBACCO CONSTRUCTION MATERIALS METALLURGY EQUIPMENT FOR R…" at bounding box center [339, 292] width 324 height 33
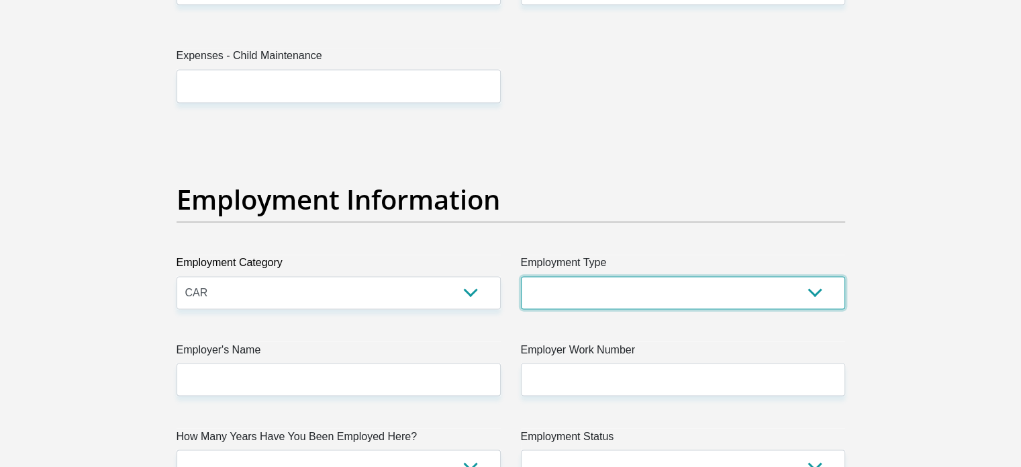
click at [581, 290] on select "College/Lecturer Craft Seller Creative Driver Executive Farmer Forces - Non Com…" at bounding box center [683, 292] width 324 height 33
select select "Office Staff/Clerk"
click at [521, 276] on select "College/Lecturer Craft Seller Creative Driver Executive Farmer Forces - Non Com…" at bounding box center [683, 292] width 324 height 33
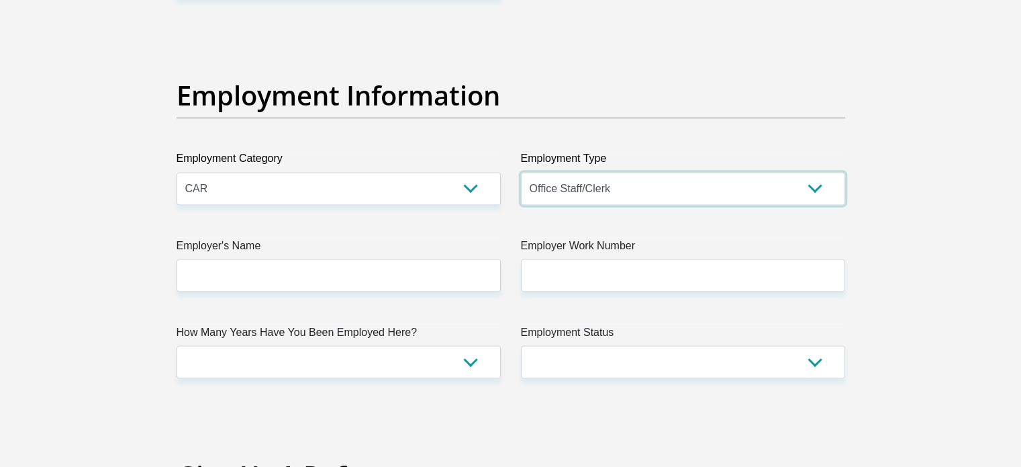
scroll to position [2400, 0]
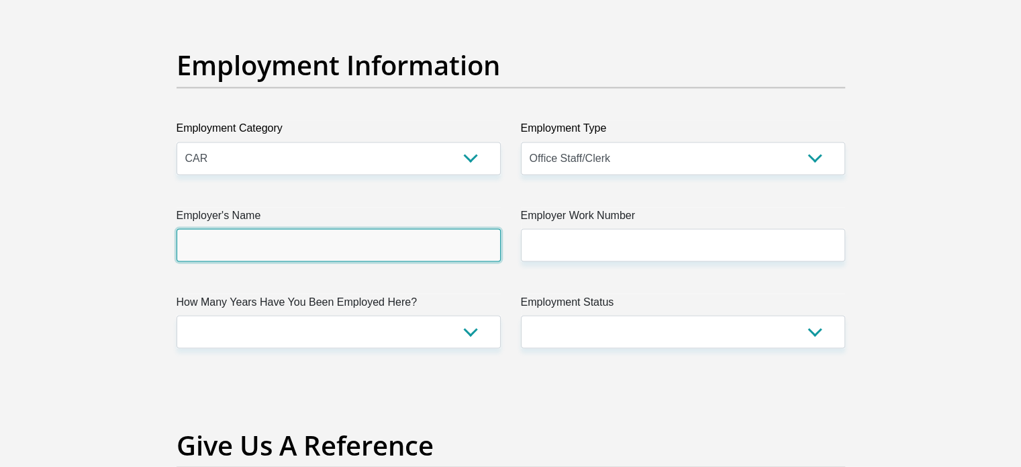
click at [337, 258] on input "Employer's Name" at bounding box center [339, 244] width 324 height 33
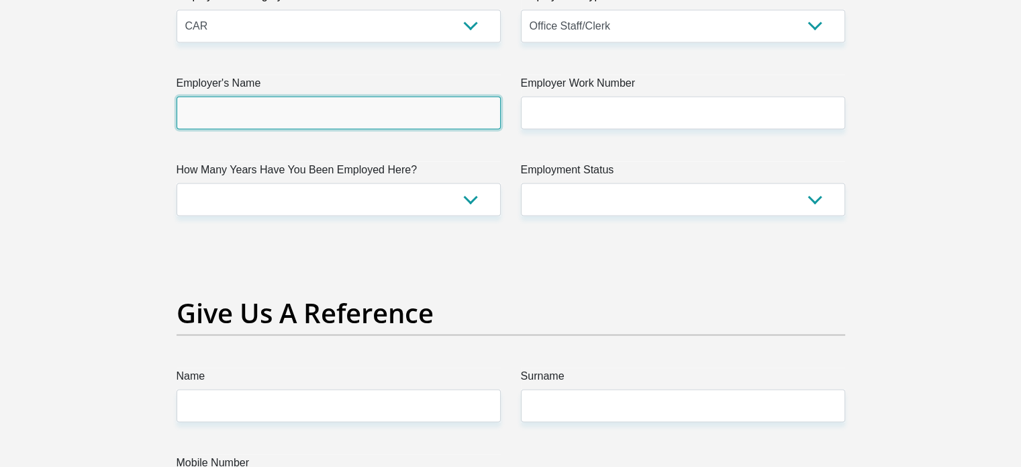
scroll to position [2535, 0]
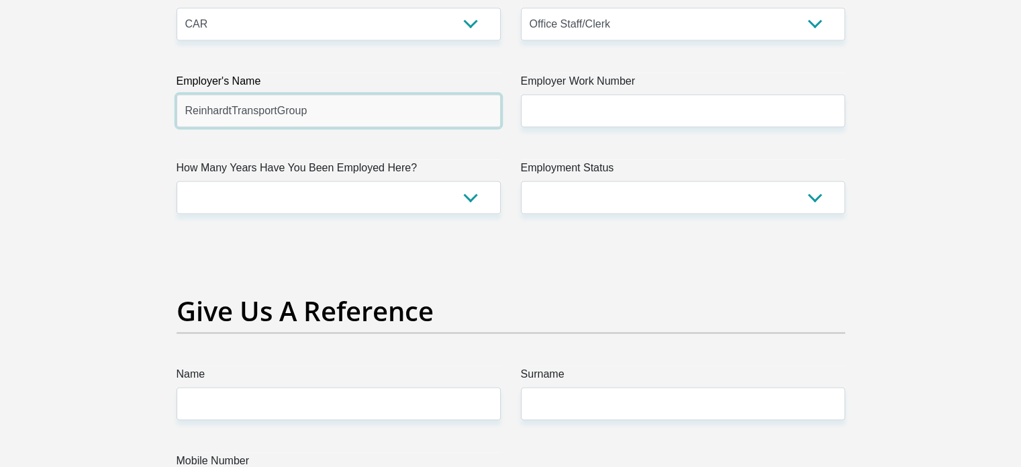
type input "ReinhardtTransportGroup"
drag, startPoint x: 591, startPoint y: 89, endPoint x: 586, endPoint y: 102, distance: 13.6
click at [591, 91] on label "Employer Work Number" at bounding box center [683, 82] width 324 height 21
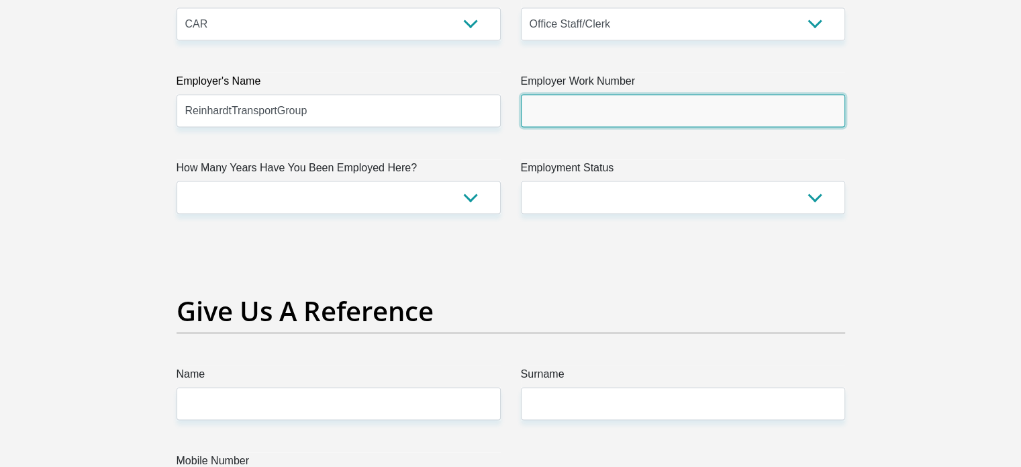
click at [591, 94] on input "Employer Work Number" at bounding box center [683, 110] width 324 height 33
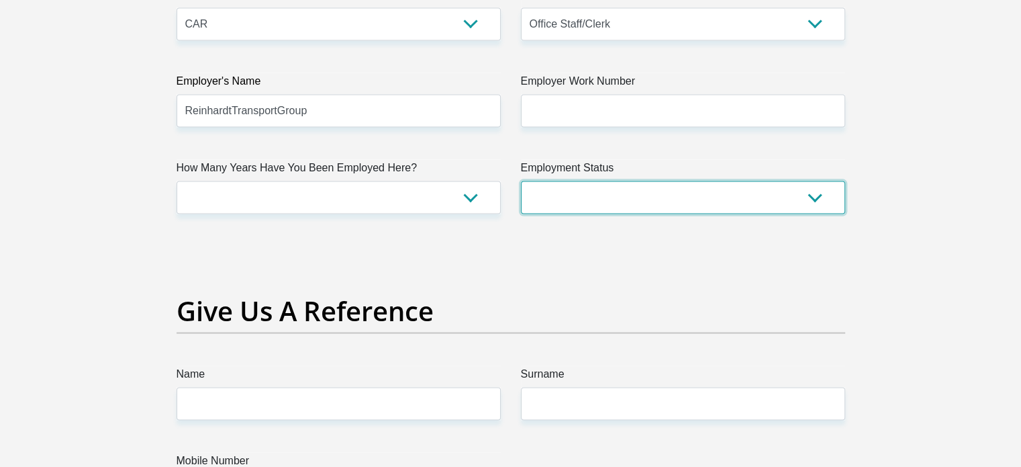
click at [567, 192] on select "Permanent/Full-time Part-time/Casual [DEMOGRAPHIC_DATA] Worker Self-Employed Ho…" at bounding box center [683, 197] width 324 height 33
select select "1"
click at [521, 181] on select "Permanent/Full-time Part-time/Casual [DEMOGRAPHIC_DATA] Worker Self-Employed Ho…" at bounding box center [683, 197] width 324 height 33
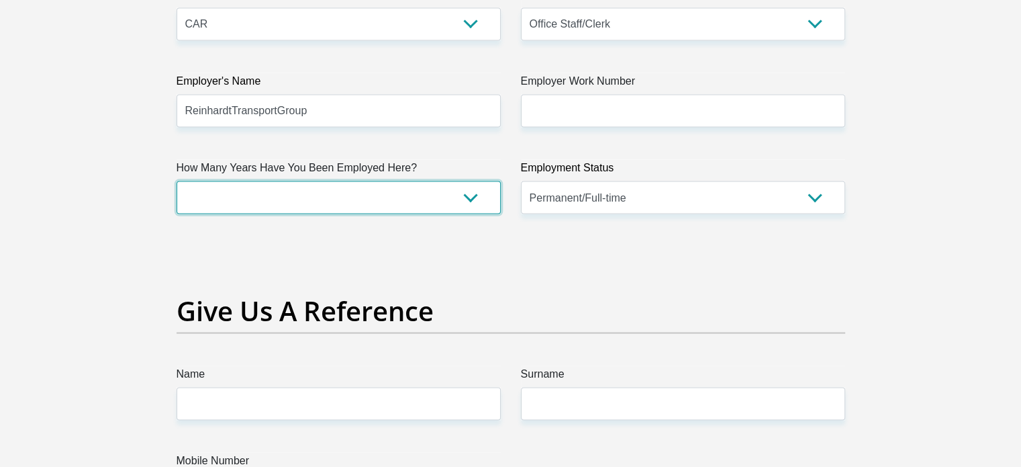
click at [363, 193] on select "less than 1 year 1-3 years 3-5 years 5+ years" at bounding box center [339, 197] width 324 height 33
select select "48"
click at [177, 181] on select "less than 1 year 1-3 years 3-5 years 5+ years" at bounding box center [339, 197] width 324 height 33
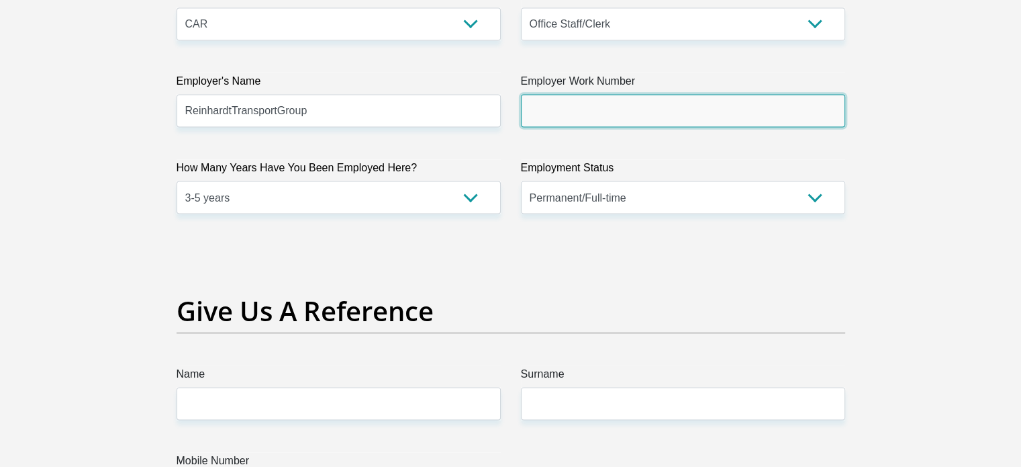
click at [628, 111] on input "Employer Work Number" at bounding box center [683, 110] width 324 height 33
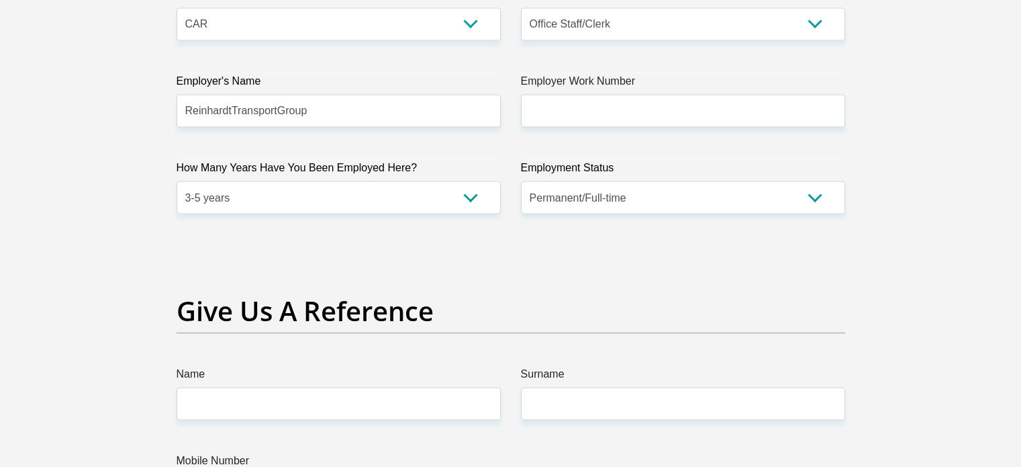
drag, startPoint x: 689, startPoint y: 289, endPoint x: 690, endPoint y: 281, distance: 7.4
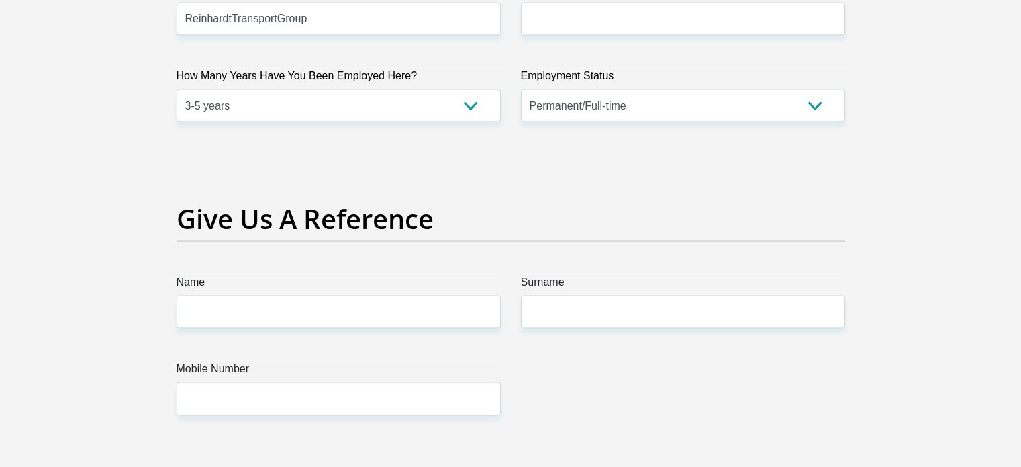
scroll to position [2736, 0]
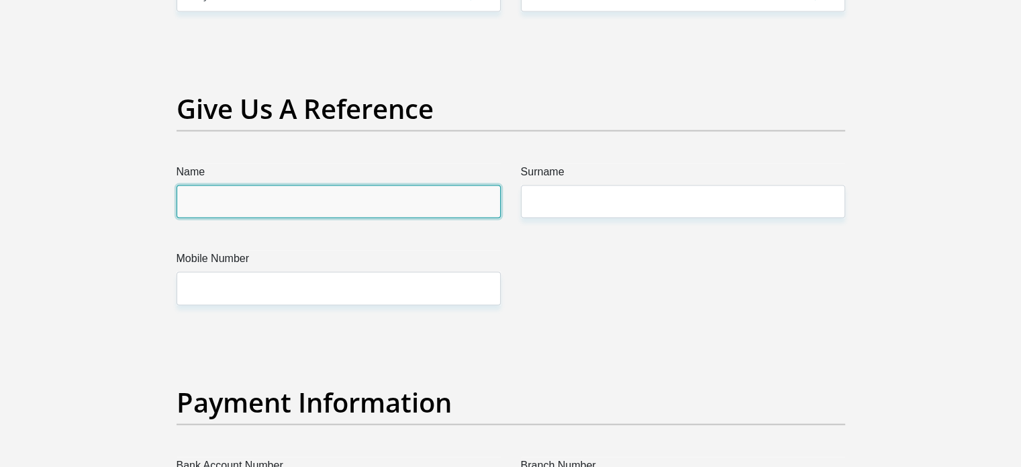
click at [278, 204] on input "Name" at bounding box center [339, 201] width 324 height 33
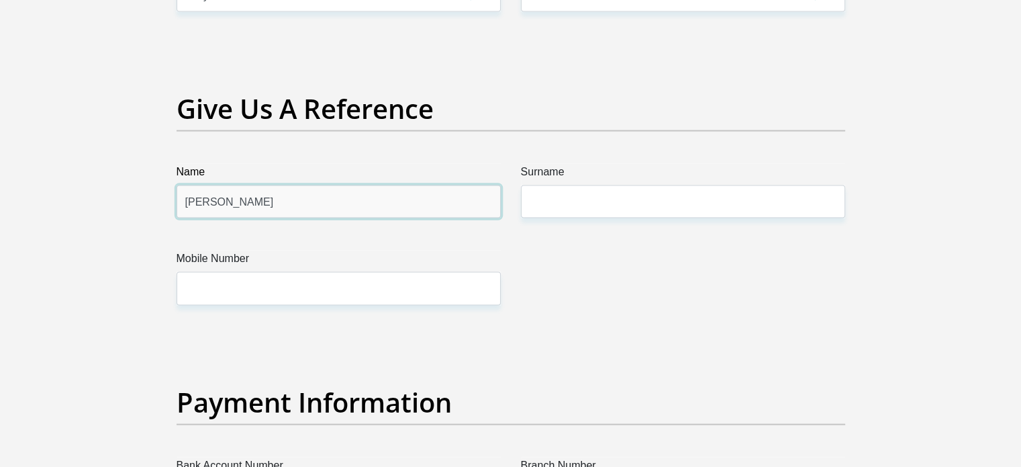
type input "[PERSON_NAME]"
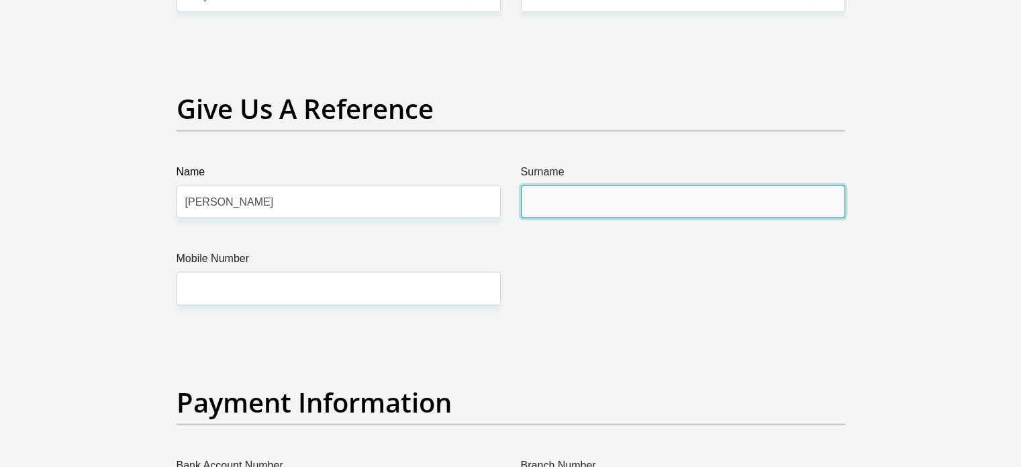
click at [587, 193] on input "Surname" at bounding box center [683, 201] width 324 height 33
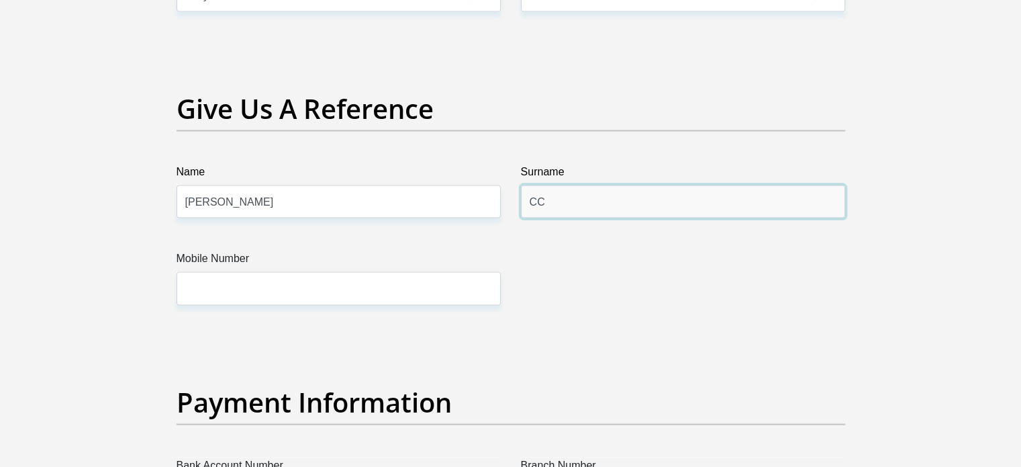
type input "C"
type input "[PERSON_NAME]"
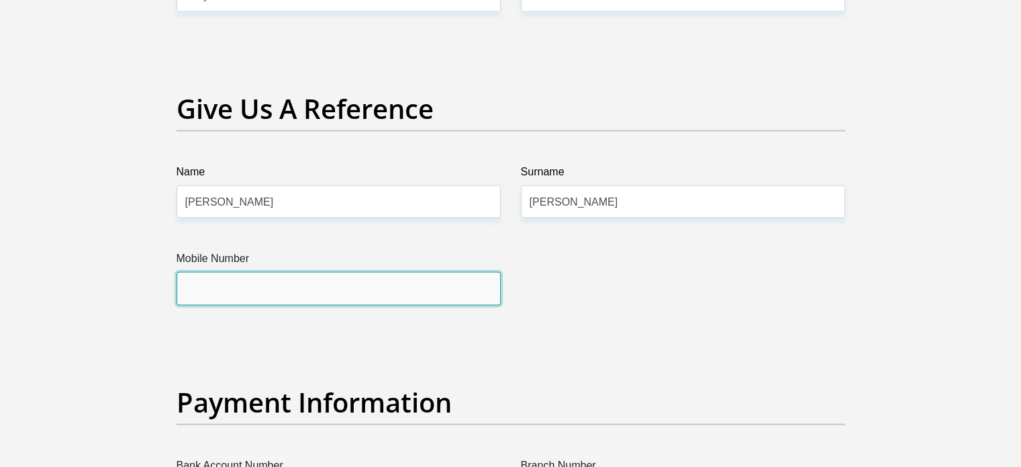
click at [334, 272] on input "Mobile Number" at bounding box center [339, 288] width 324 height 33
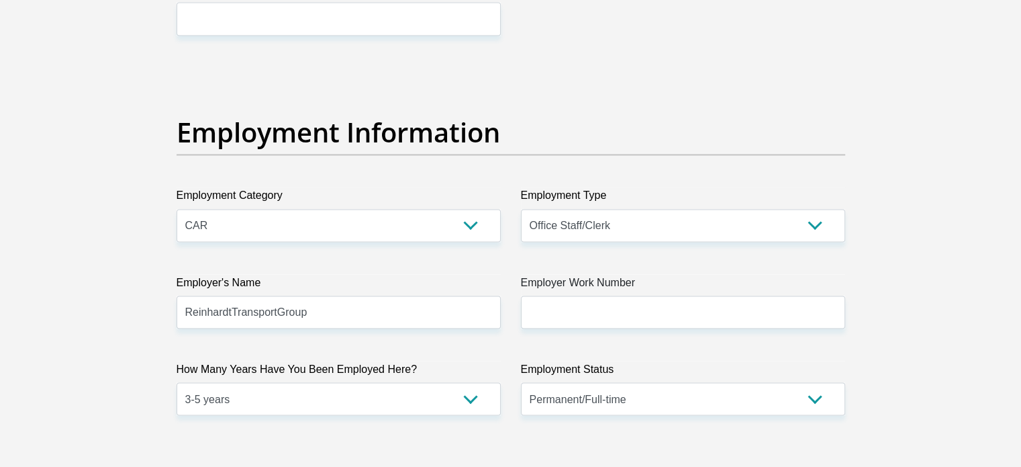
scroll to position [2467, 0]
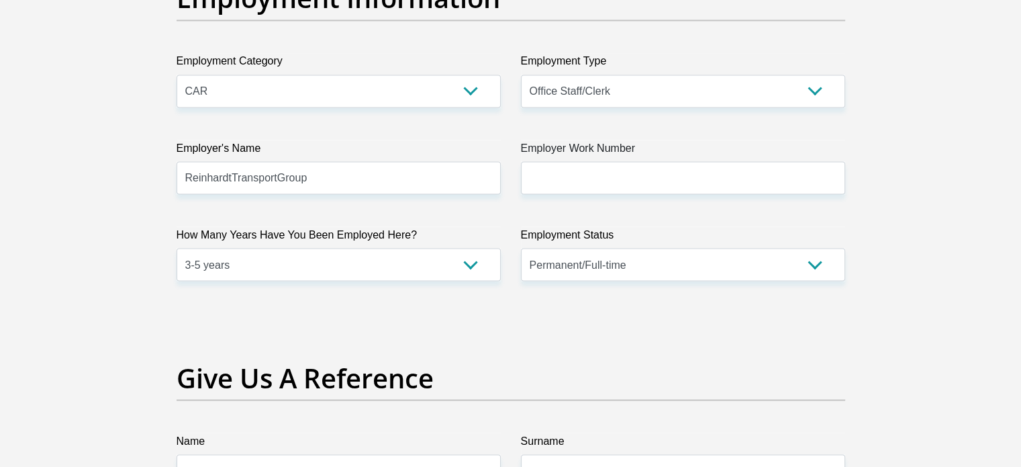
type input "0813920529"
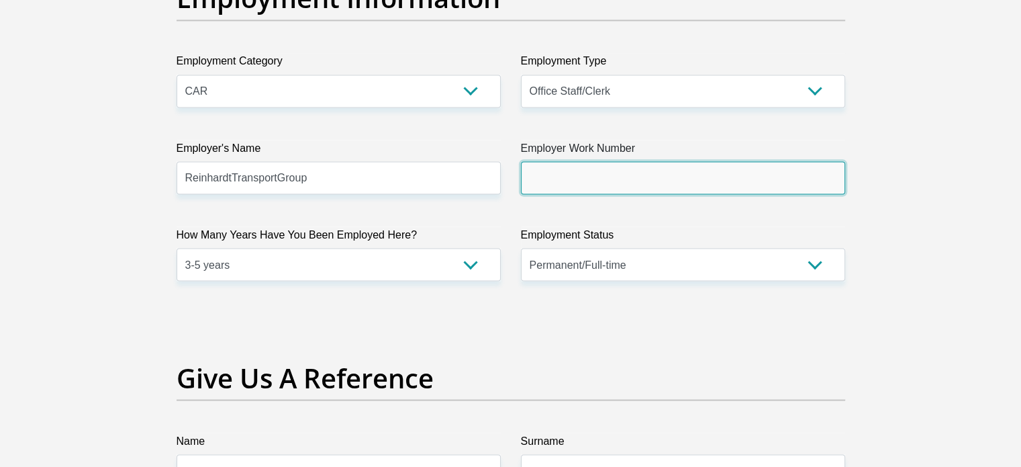
click at [612, 173] on input "Employer Work Number" at bounding box center [683, 177] width 324 height 33
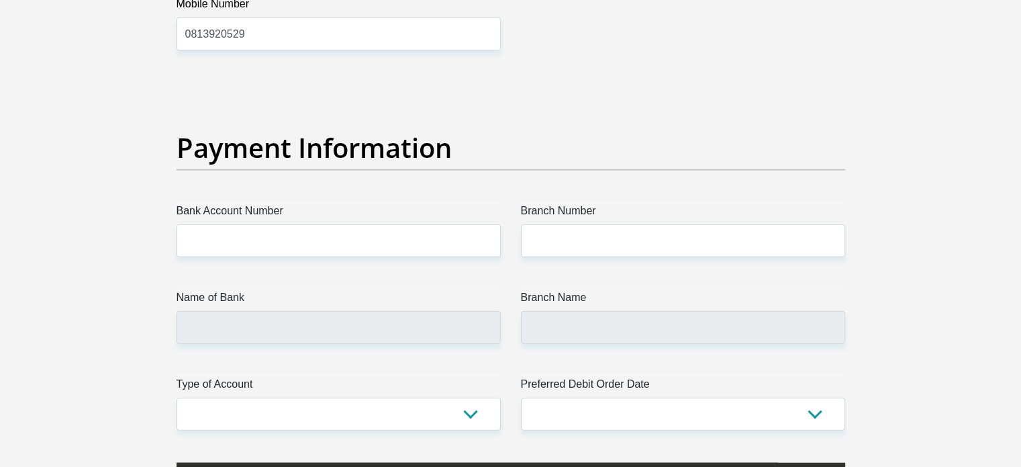
scroll to position [3072, 0]
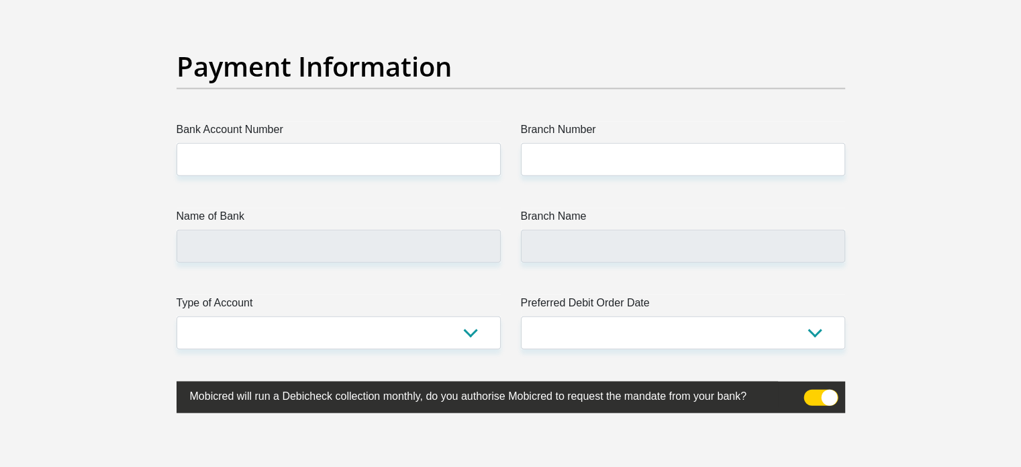
type input "0113639300"
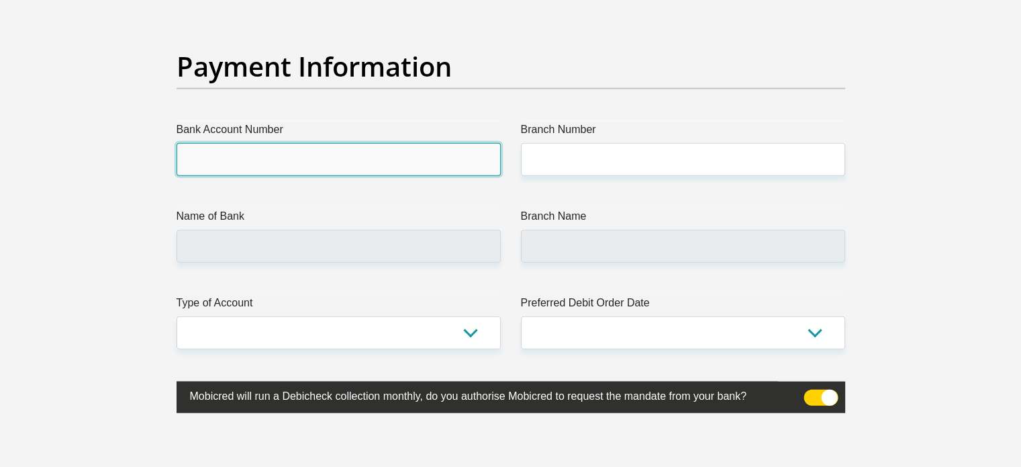
click at [258, 148] on input "Bank Account Number" at bounding box center [339, 159] width 324 height 33
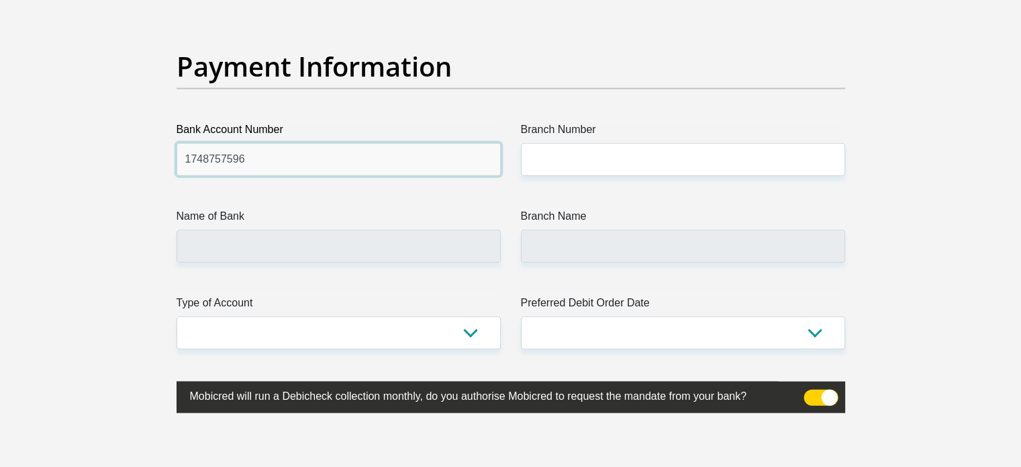
type input "1748757596"
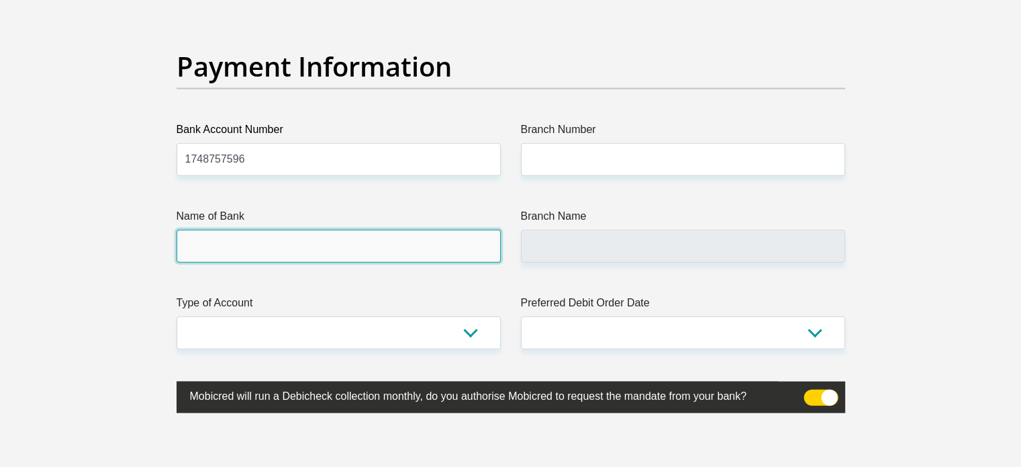
click at [277, 239] on input "Name of Bank" at bounding box center [339, 246] width 324 height 33
click at [271, 246] on input "Name of Bank" at bounding box center [339, 246] width 324 height 33
click at [265, 246] on input "Name of Bank" at bounding box center [339, 246] width 324 height 33
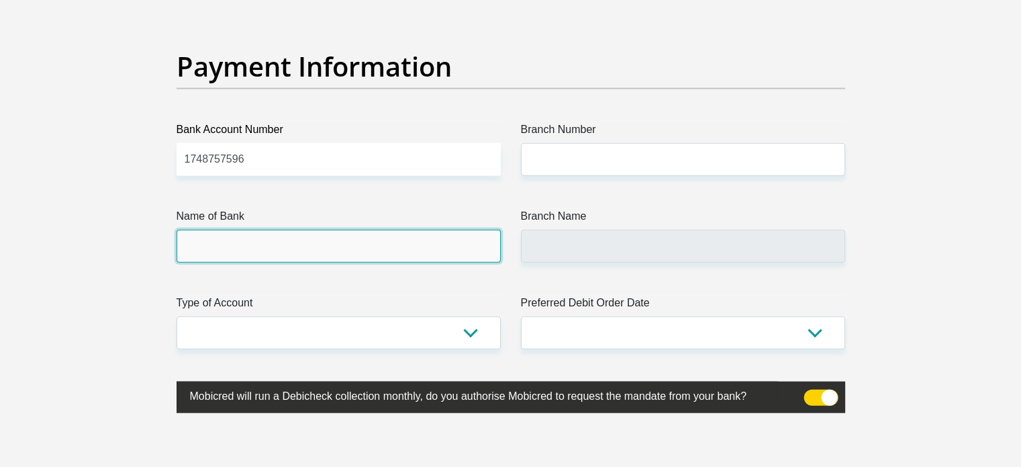
click at [311, 235] on input "Name of Bank" at bounding box center [339, 246] width 324 height 33
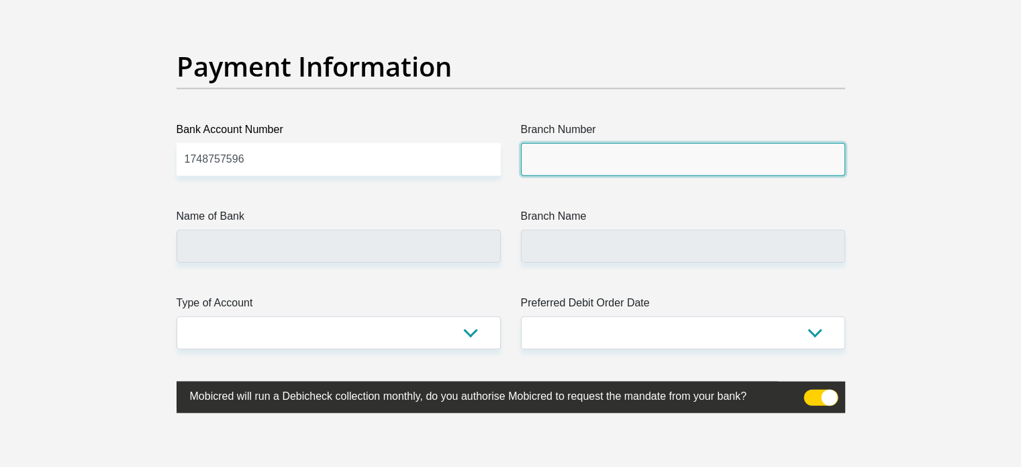
click at [599, 152] on input "Branch Number" at bounding box center [683, 159] width 324 height 33
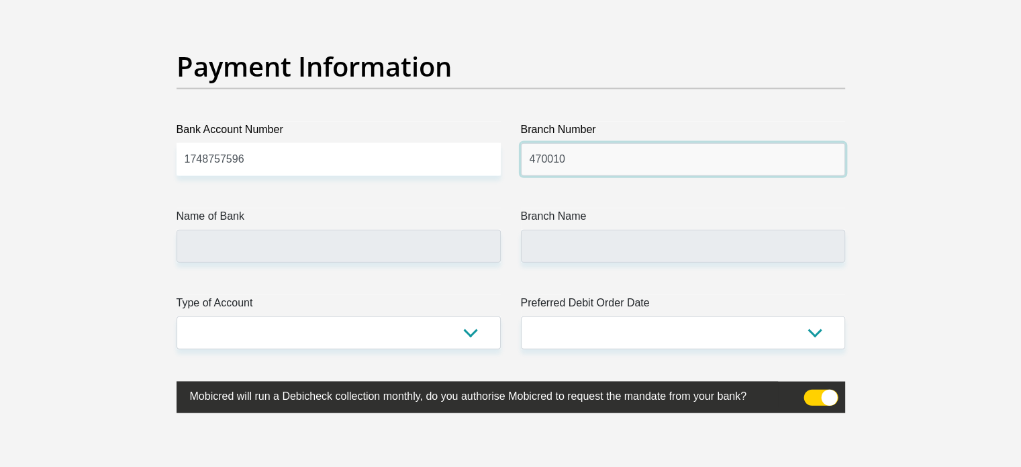
type input "470010"
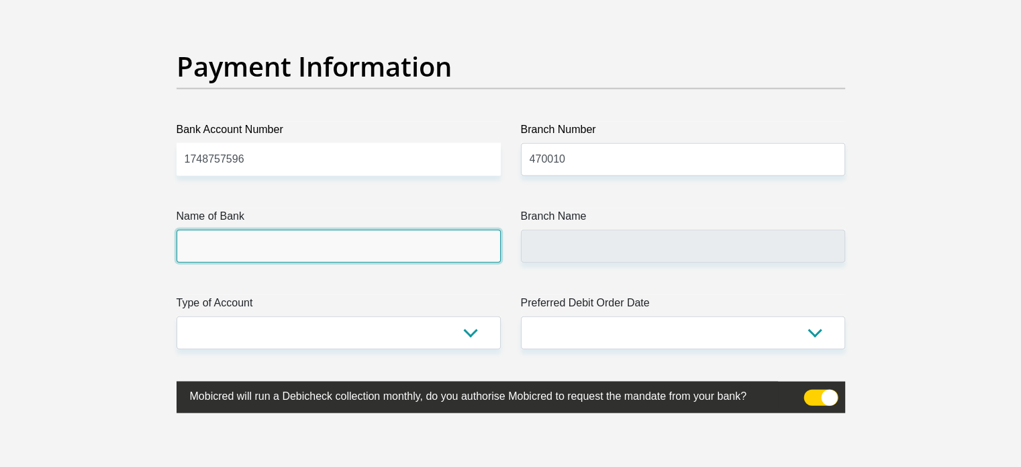
click at [320, 250] on input "Name of Bank" at bounding box center [339, 246] width 324 height 33
type input "CAPITEC BANK LIMITED"
type input "CAPITEC BANK CPC"
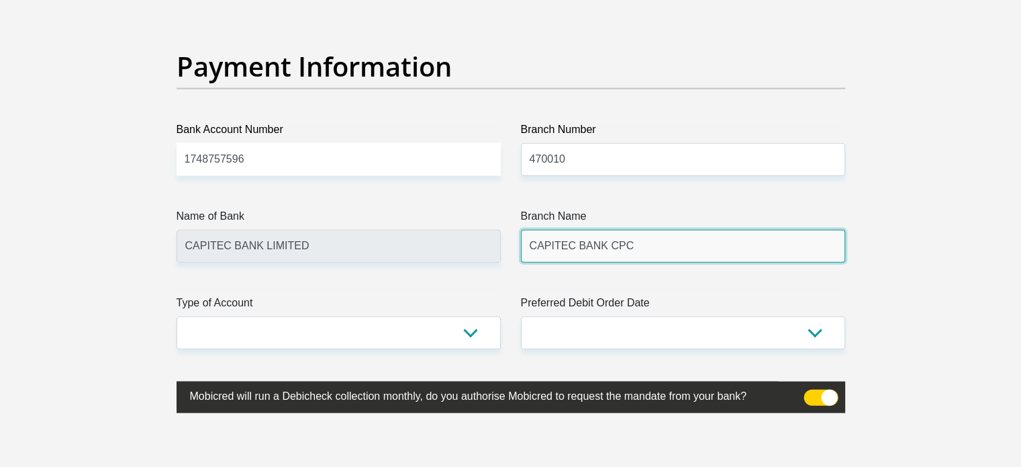
click at [557, 250] on input "CAPITEC BANK CPC" at bounding box center [683, 246] width 324 height 33
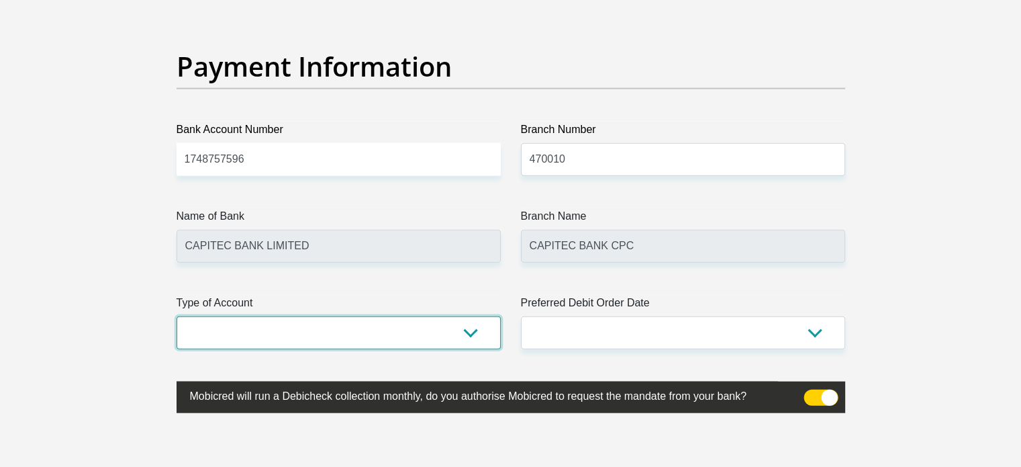
click at [464, 337] on select "Cheque Savings" at bounding box center [339, 332] width 324 height 33
select select "SAV"
click at [177, 316] on select "Cheque Savings" at bounding box center [339, 332] width 324 height 33
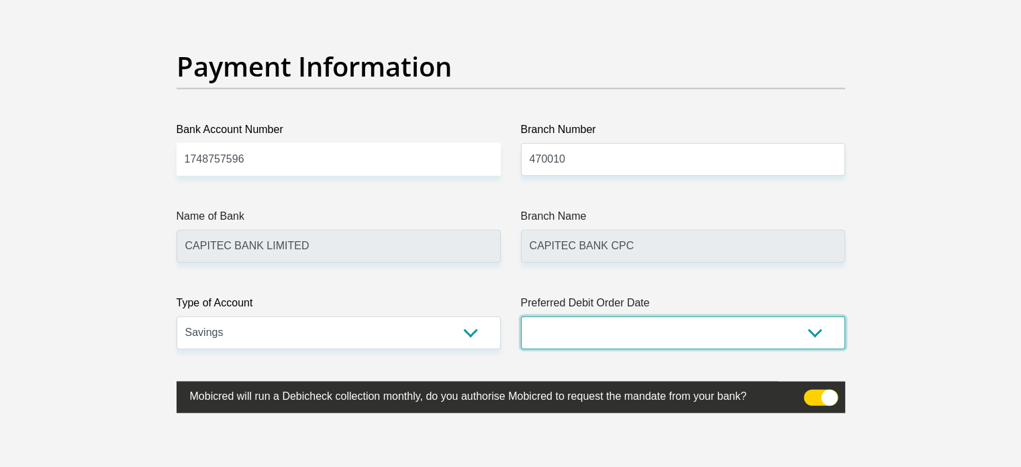
click at [568, 327] on select "1st 2nd 3rd 4th 5th 7th 18th 19th 20th 21st 22nd 23rd 24th 25th 26th 27th 28th …" at bounding box center [683, 332] width 324 height 33
select select "26"
click at [521, 316] on select "1st 2nd 3rd 4th 5th 7th 18th 19th 20th 21st 22nd 23rd 24th 25th 26th 27th 28th …" at bounding box center [683, 332] width 324 height 33
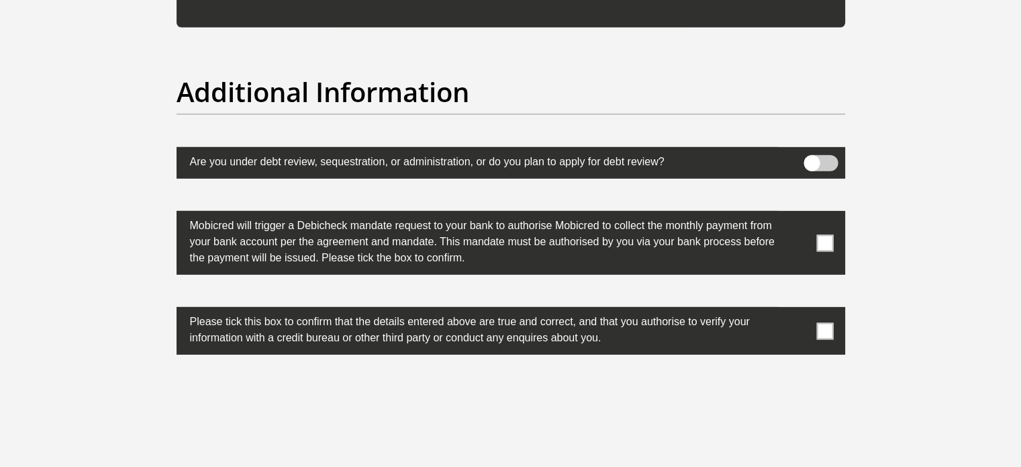
scroll to position [4145, 0]
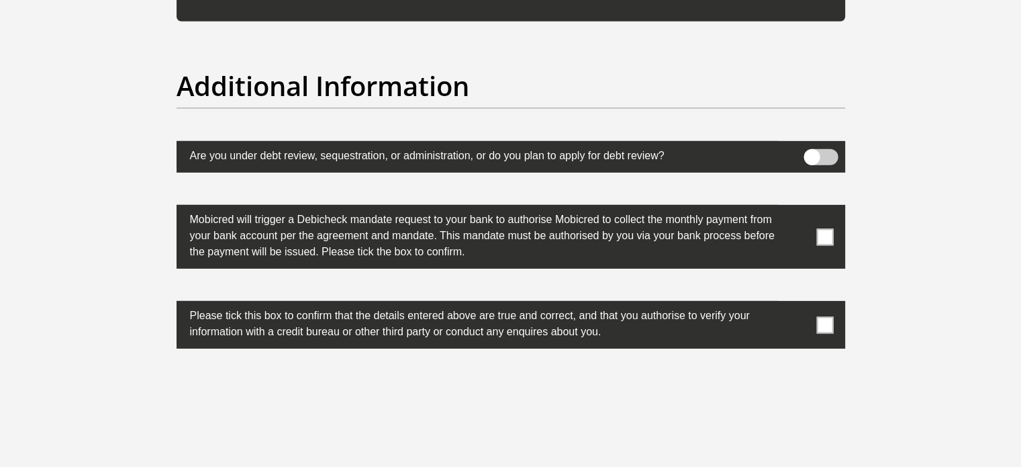
click at [835, 232] on label at bounding box center [511, 237] width 669 height 64
click at [798, 208] on input "checkbox" at bounding box center [798, 208] width 0 height 0
click at [830, 319] on span at bounding box center [824, 324] width 17 height 17
click at [798, 304] on input "checkbox" at bounding box center [798, 304] width 0 height 0
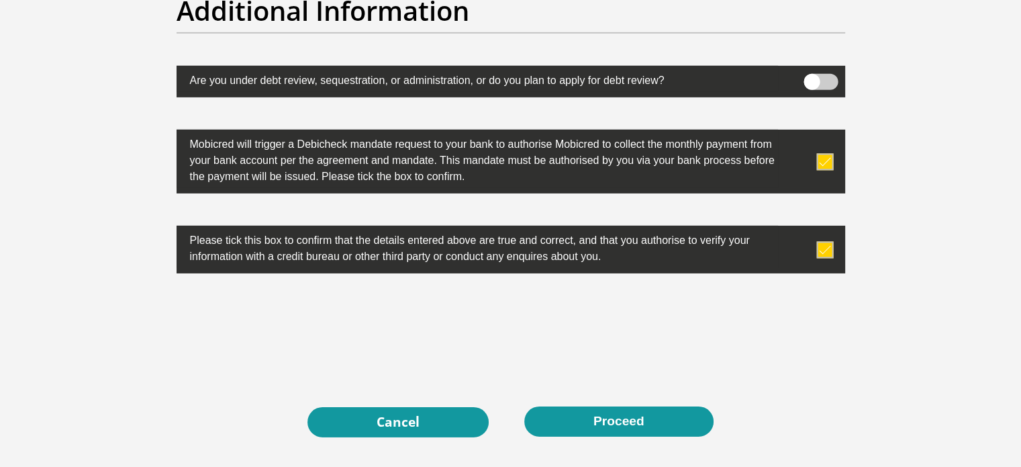
scroll to position [4347, 0]
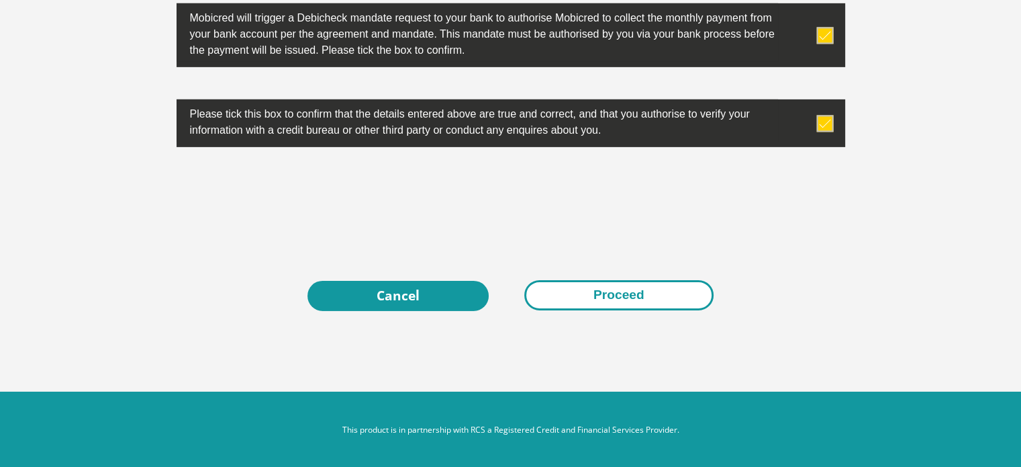
click at [616, 297] on button "Proceed" at bounding box center [618, 295] width 189 height 30
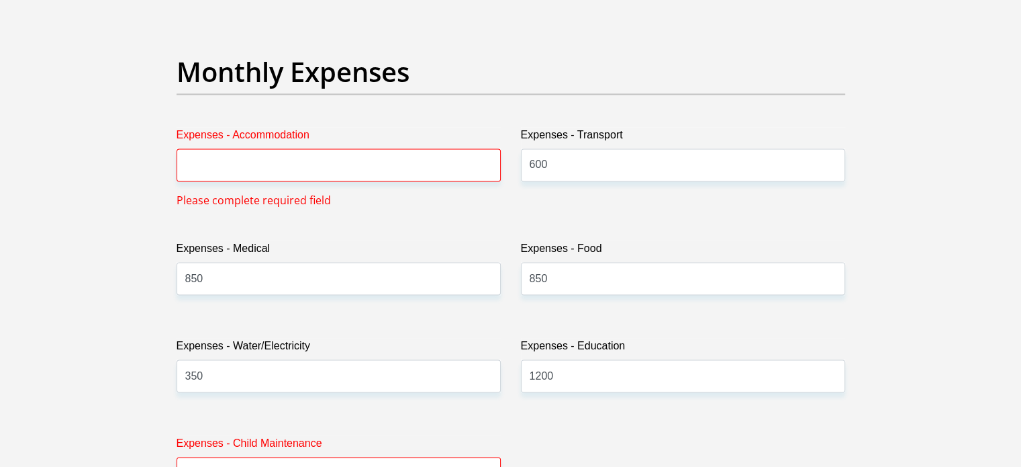
scroll to position [1884, 0]
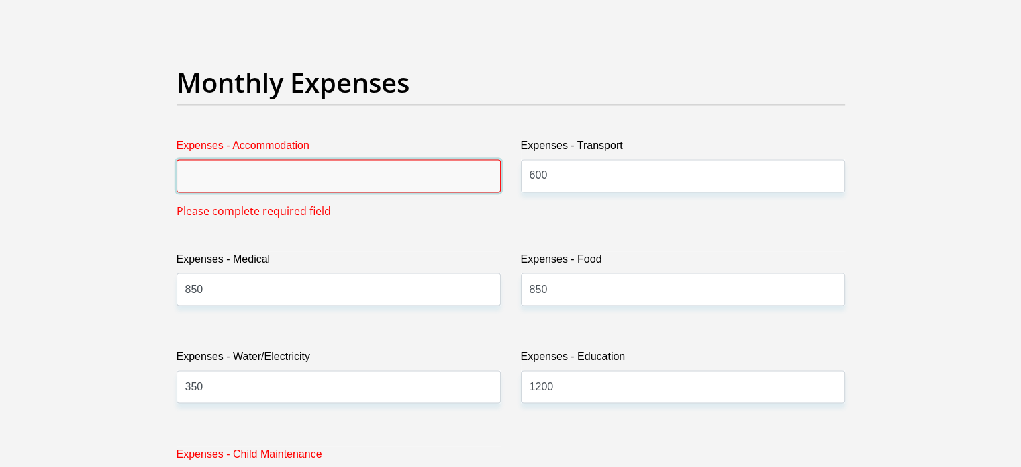
click at [268, 172] on input "Expenses - Accommodation" at bounding box center [339, 175] width 324 height 33
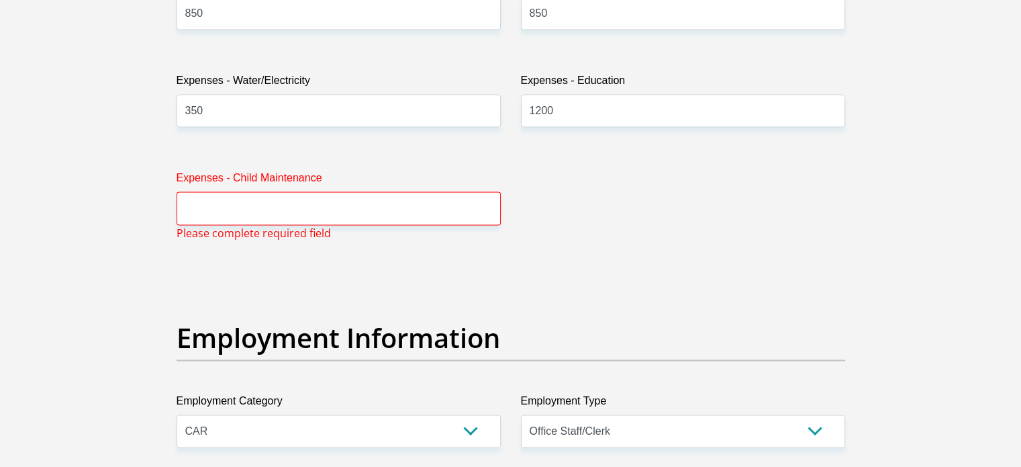
scroll to position [2153, 0]
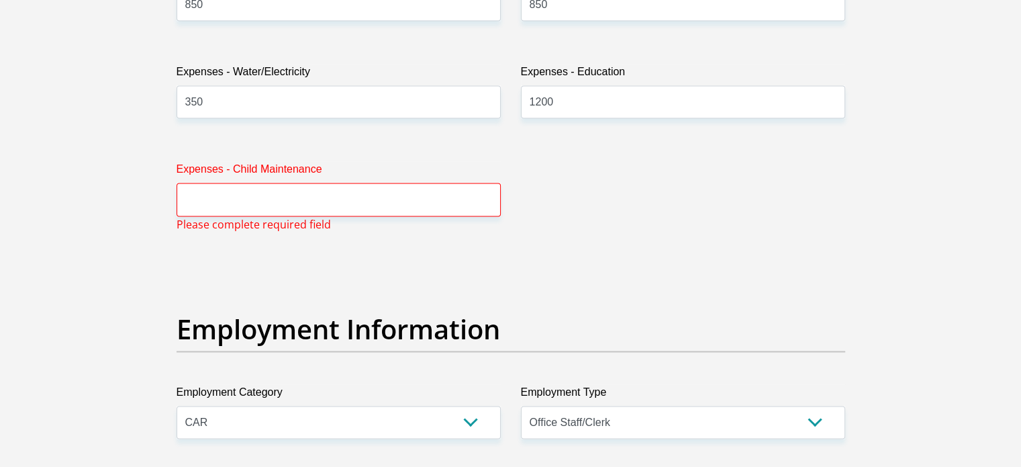
type input "200"
click at [224, 197] on input "Expenses - Child Maintenance" at bounding box center [339, 199] width 324 height 33
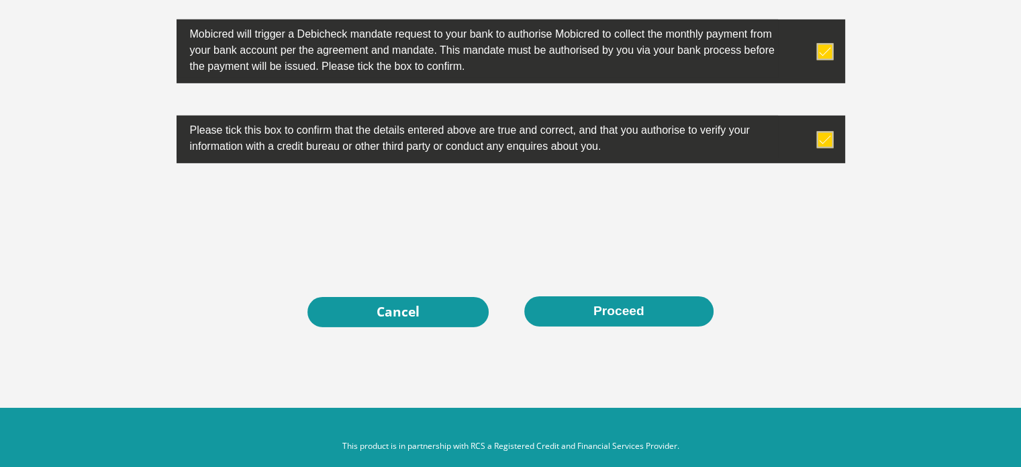
scroll to position [4347, 0]
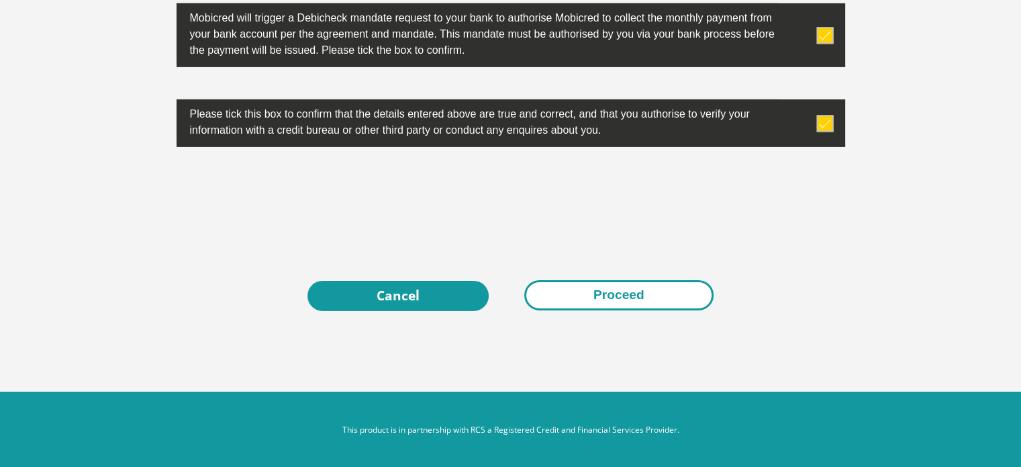
type input "100"
click at [594, 290] on button "Proceed" at bounding box center [618, 295] width 189 height 30
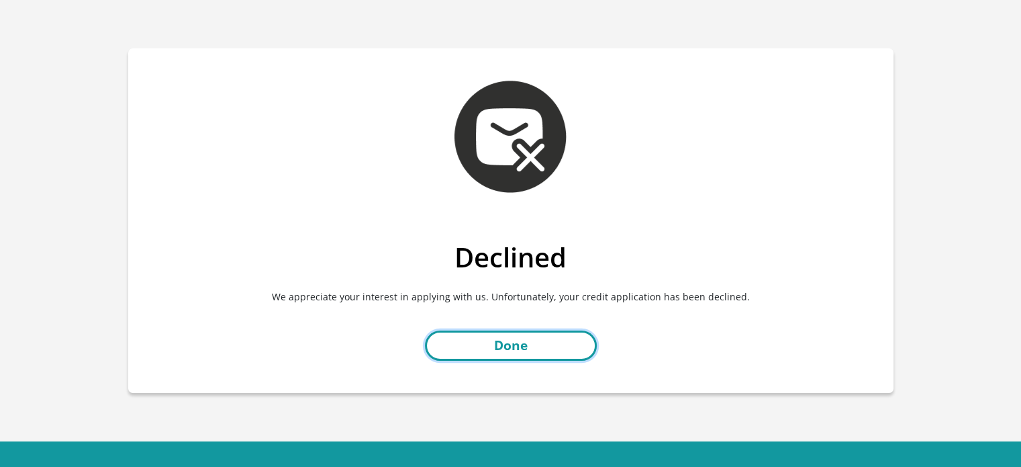
click at [515, 348] on link "Done" at bounding box center [511, 345] width 172 height 30
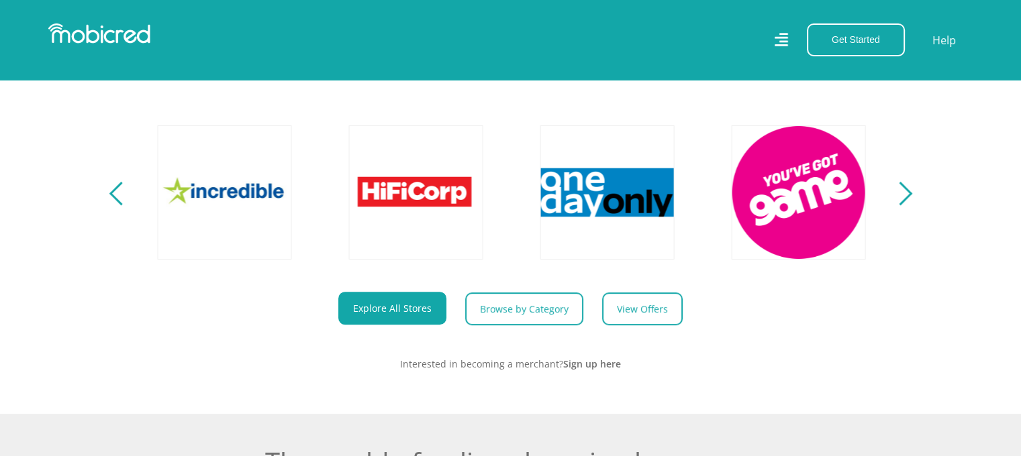
scroll to position [0, 2486]
